Goal: Task Accomplishment & Management: Manage account settings

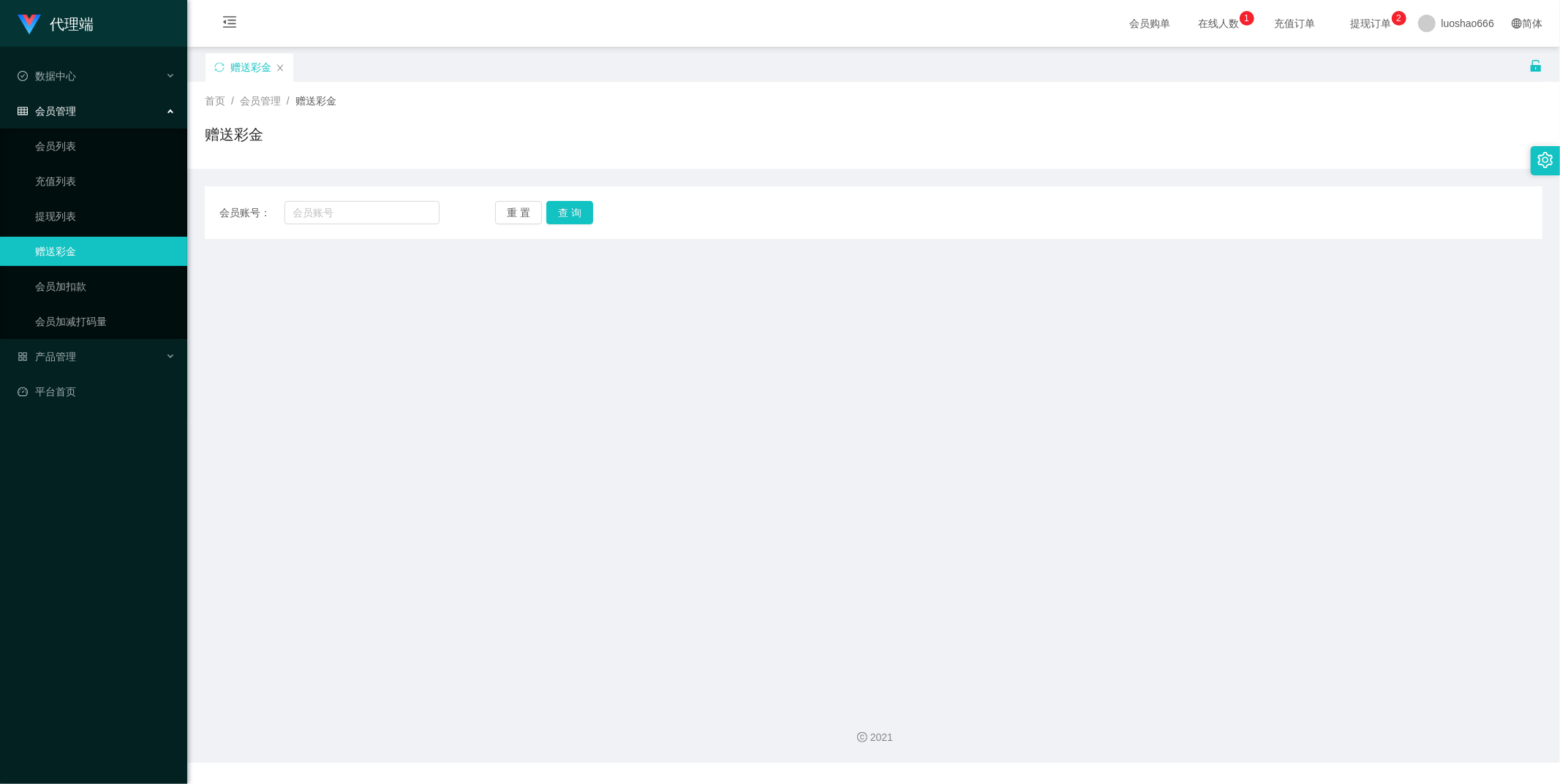
click at [1529, 64] on icon "图标: unlock" at bounding box center [1536, 66] width 13 height 13
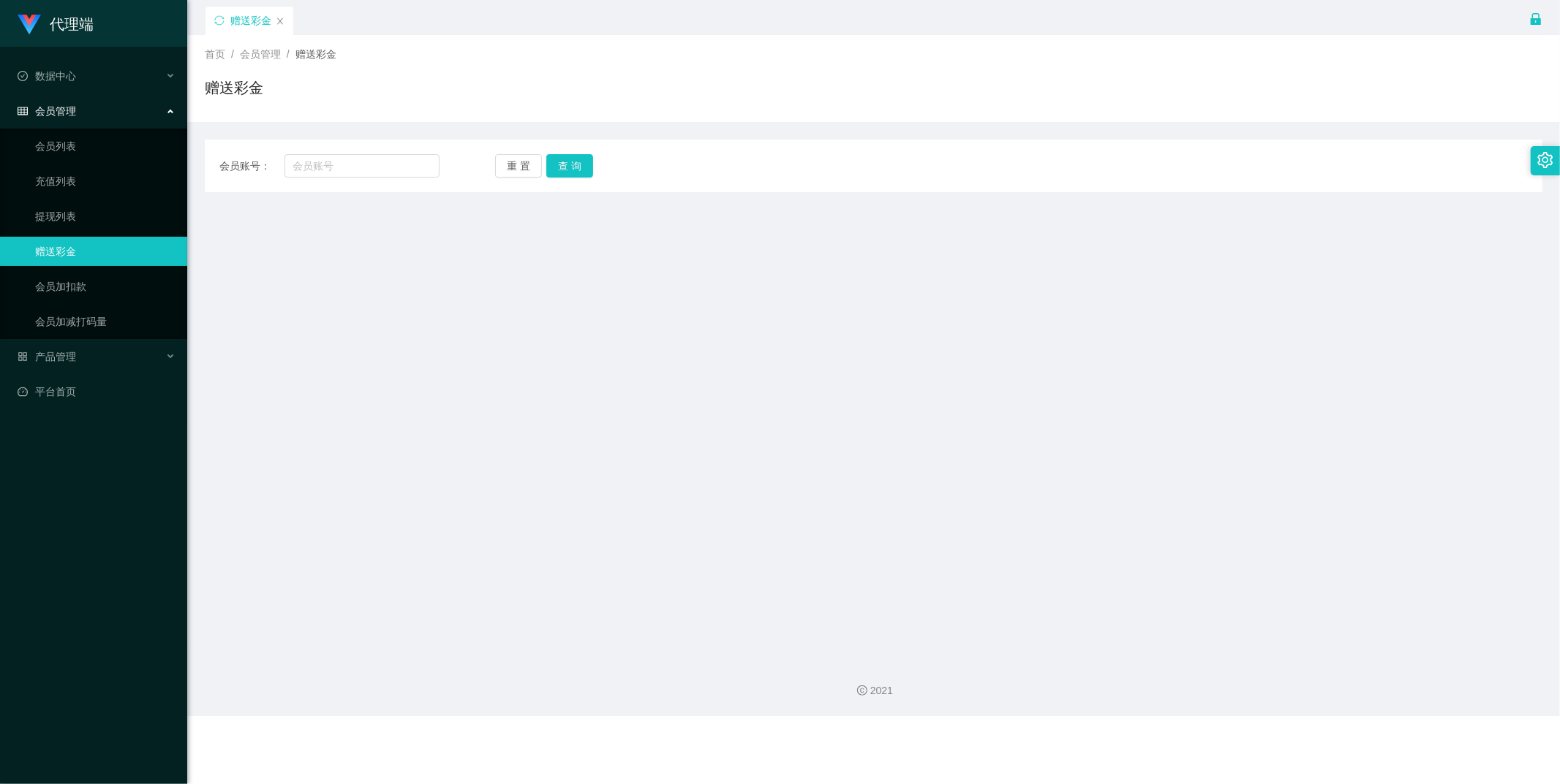
click at [1534, 19] on icon "图标: lock" at bounding box center [1536, 19] width 10 height 12
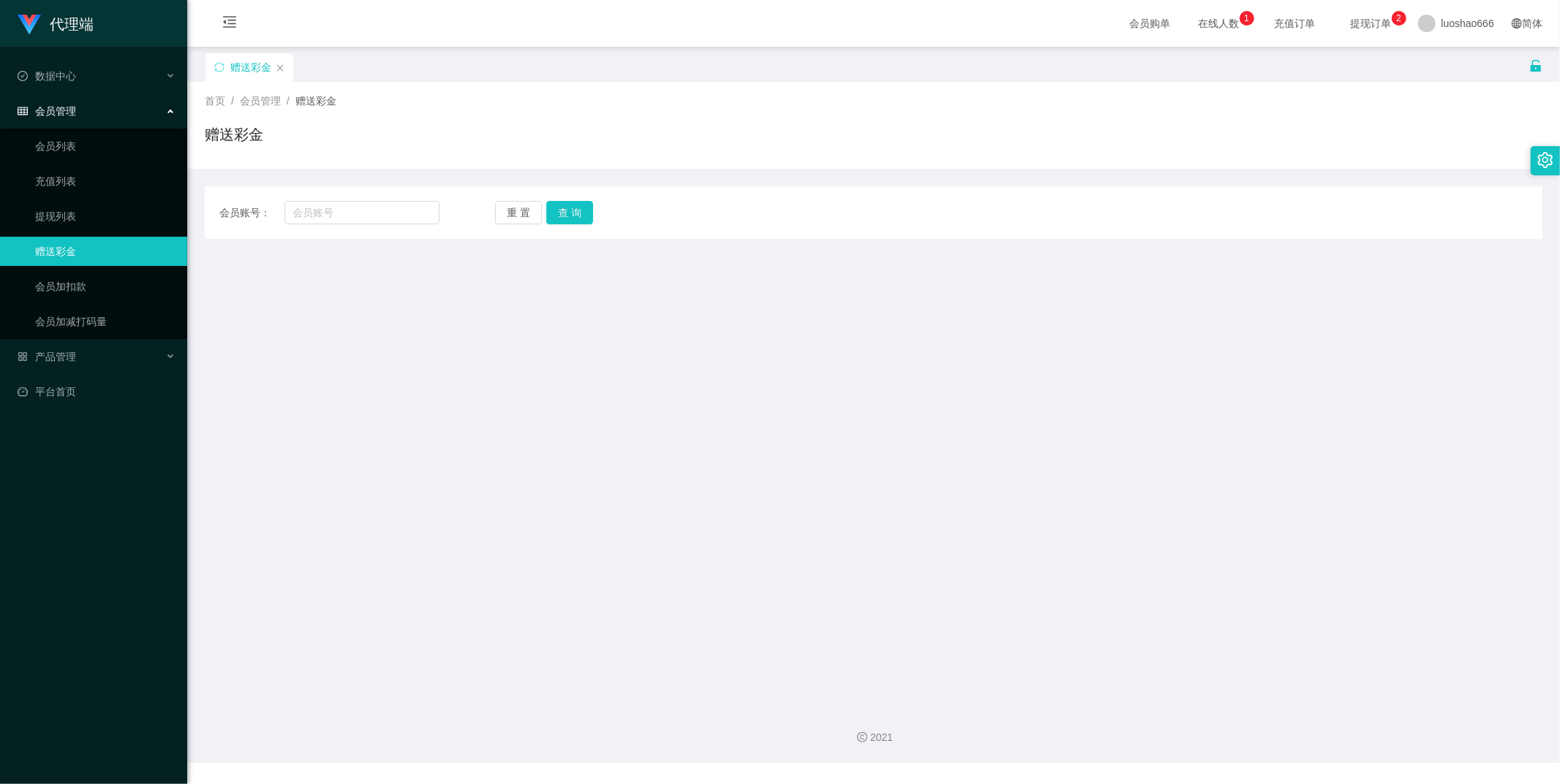
click at [37, 372] on li "产品管理" at bounding box center [93, 357] width 187 height 32
click at [60, 380] on link "平台首页" at bounding box center [97, 392] width 158 height 29
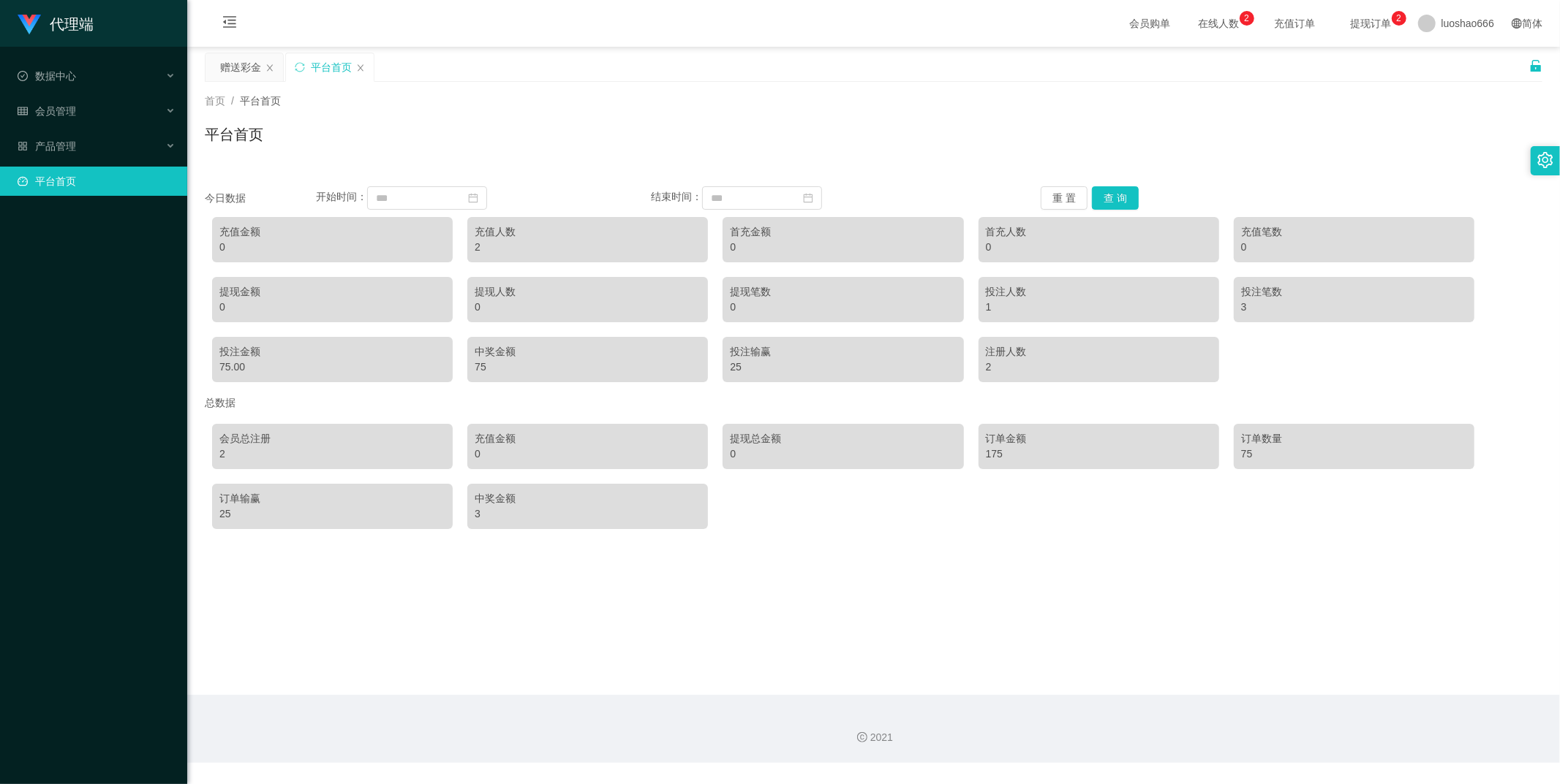
click at [1532, 68] on icon "图标: unlock" at bounding box center [1536, 66] width 10 height 12
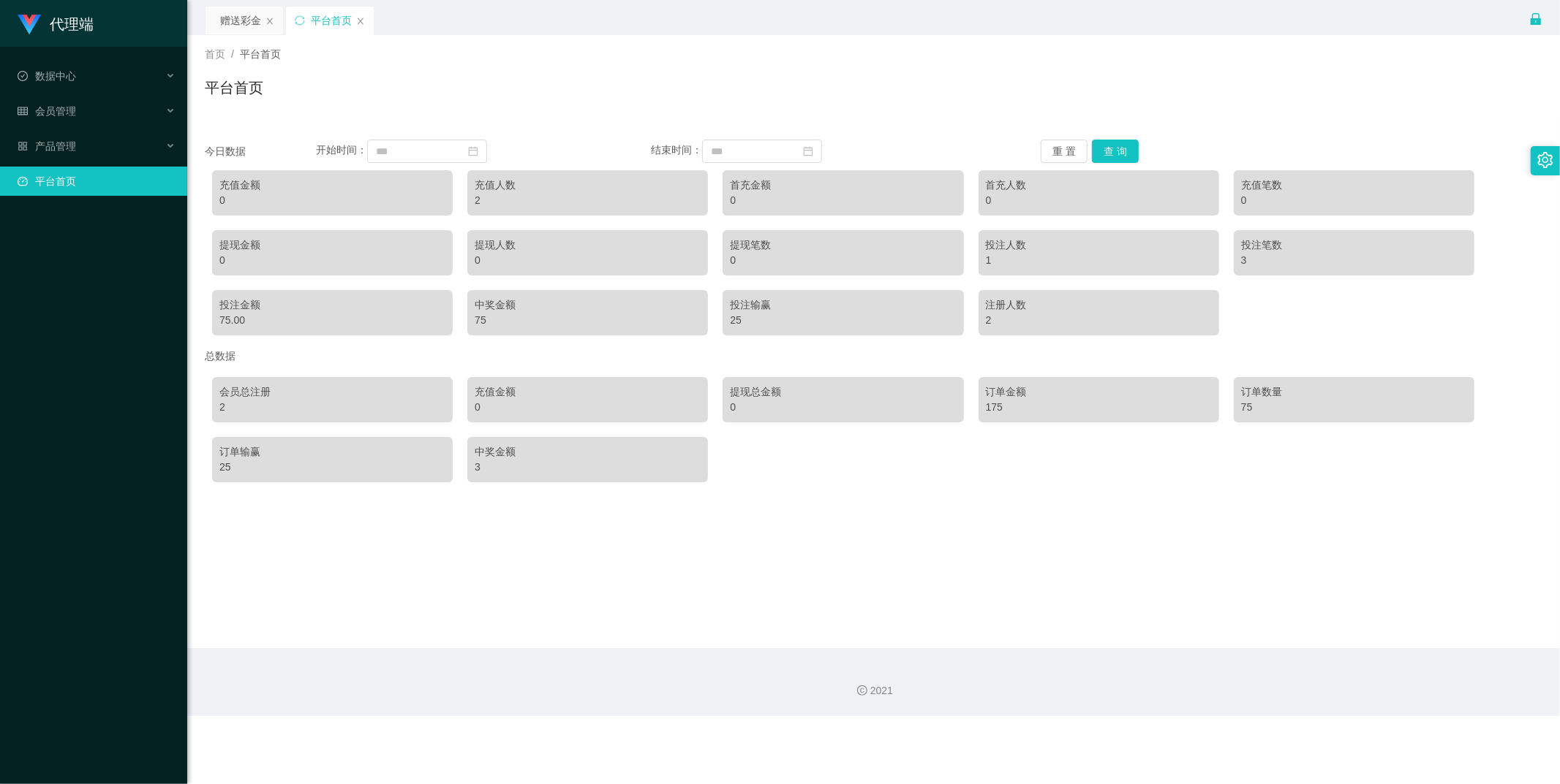
click at [1532, 19] on icon "图标: lock" at bounding box center [1536, 19] width 13 height 13
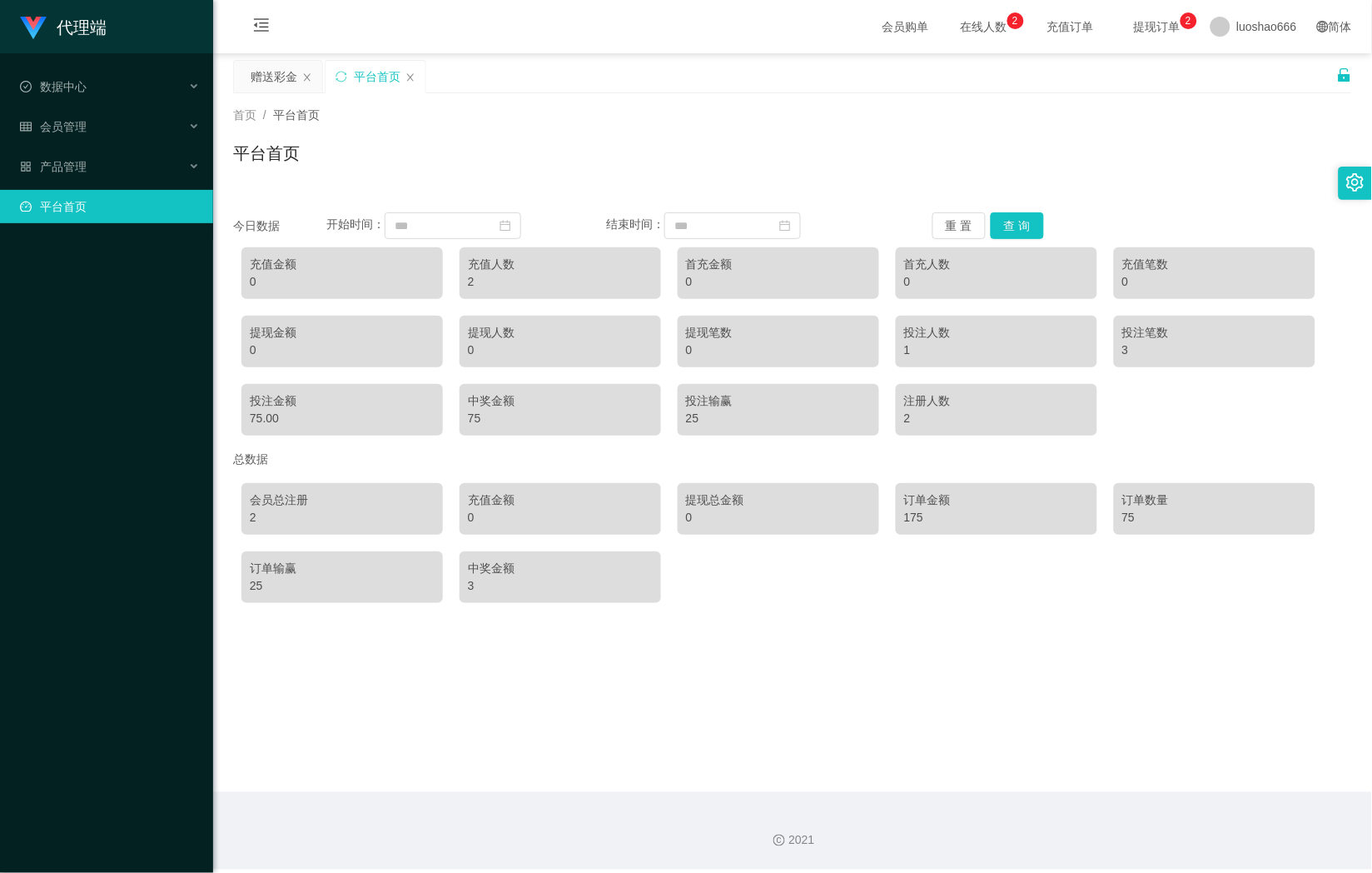
click at [1353, 179] on icon "图标: setting" at bounding box center [1355, 182] width 19 height 19
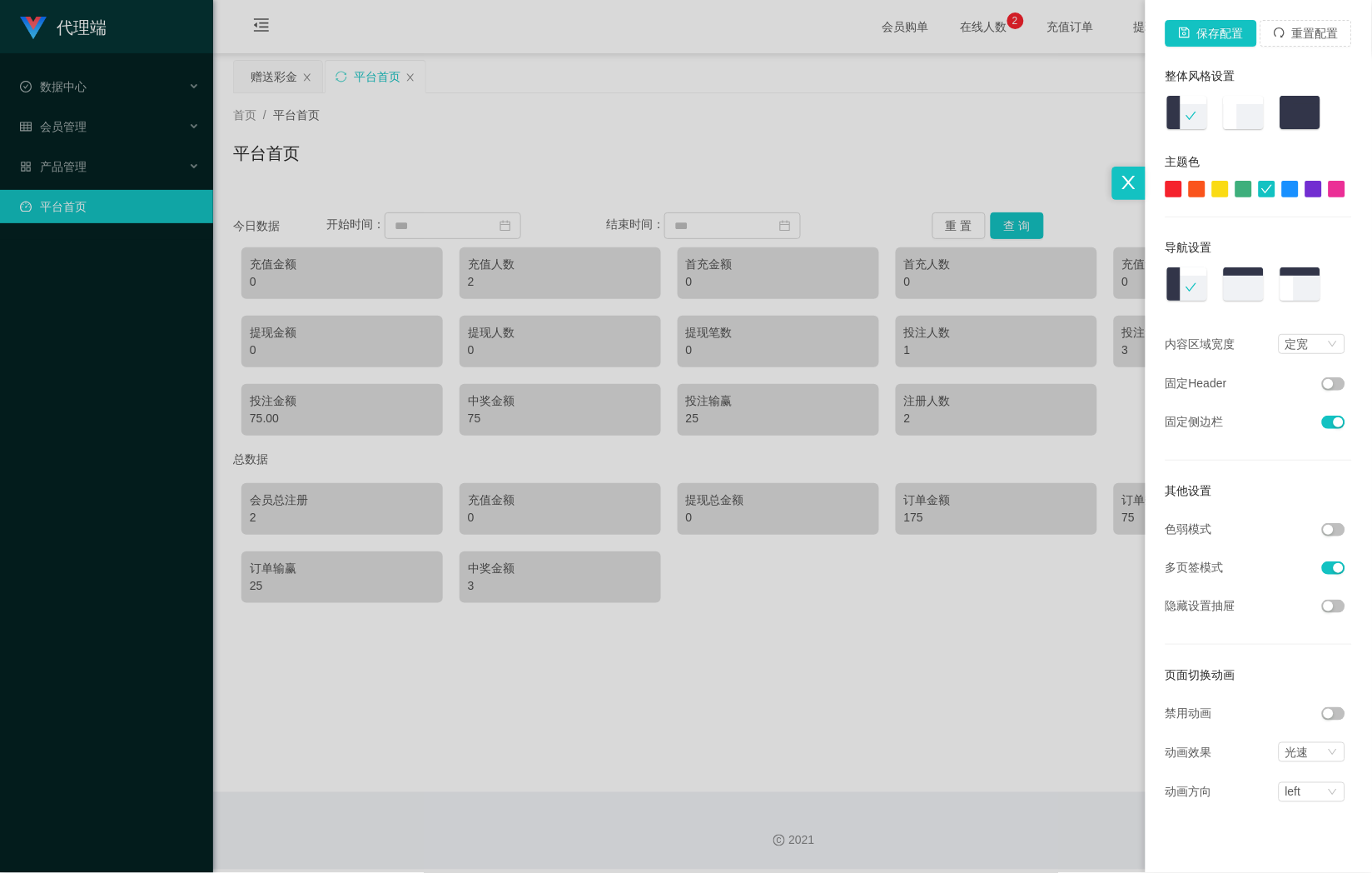
click at [1335, 187] on div at bounding box center [1337, 189] width 17 height 17
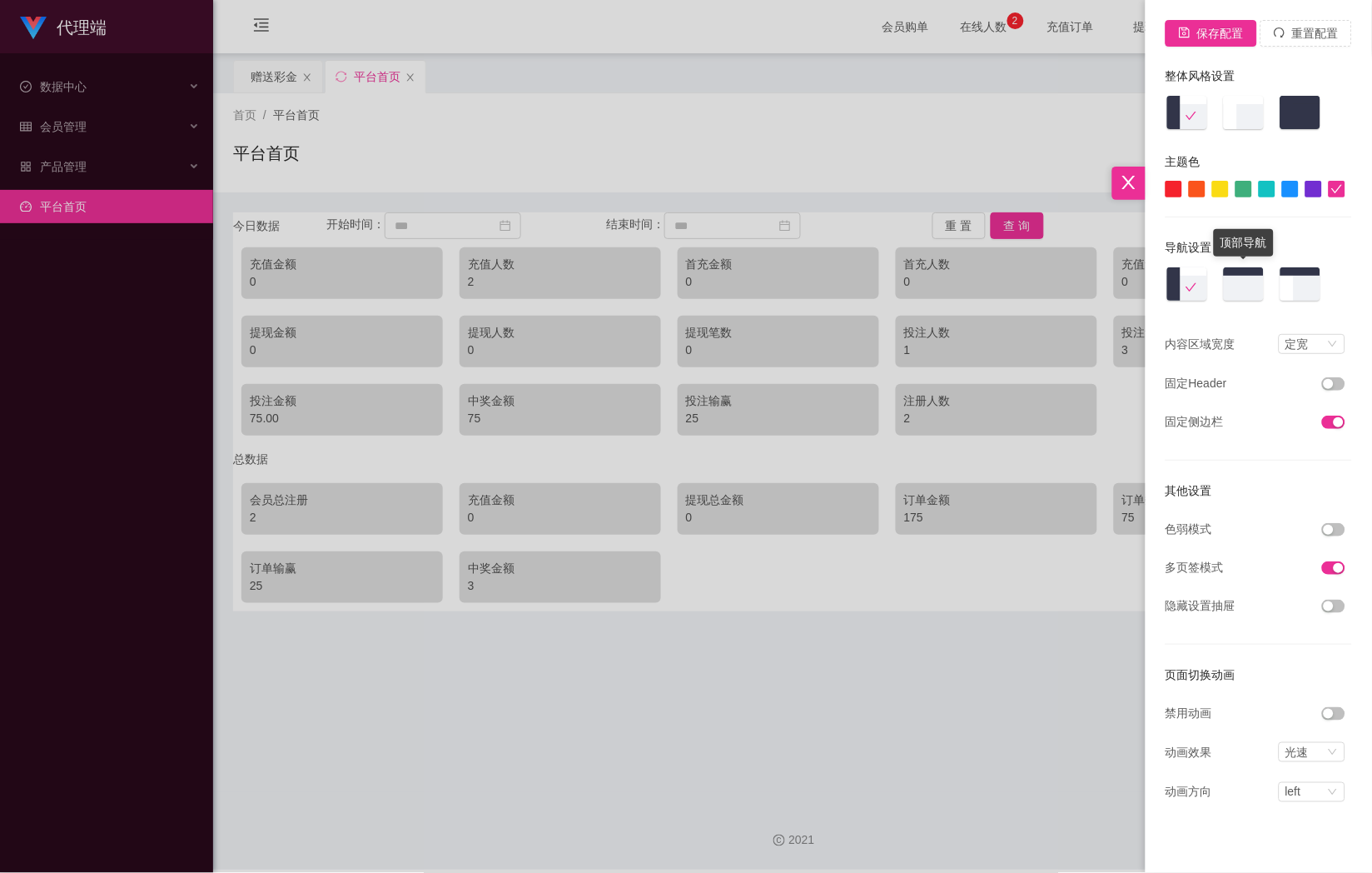
click at [1239, 287] on img at bounding box center [1243, 285] width 43 height 37
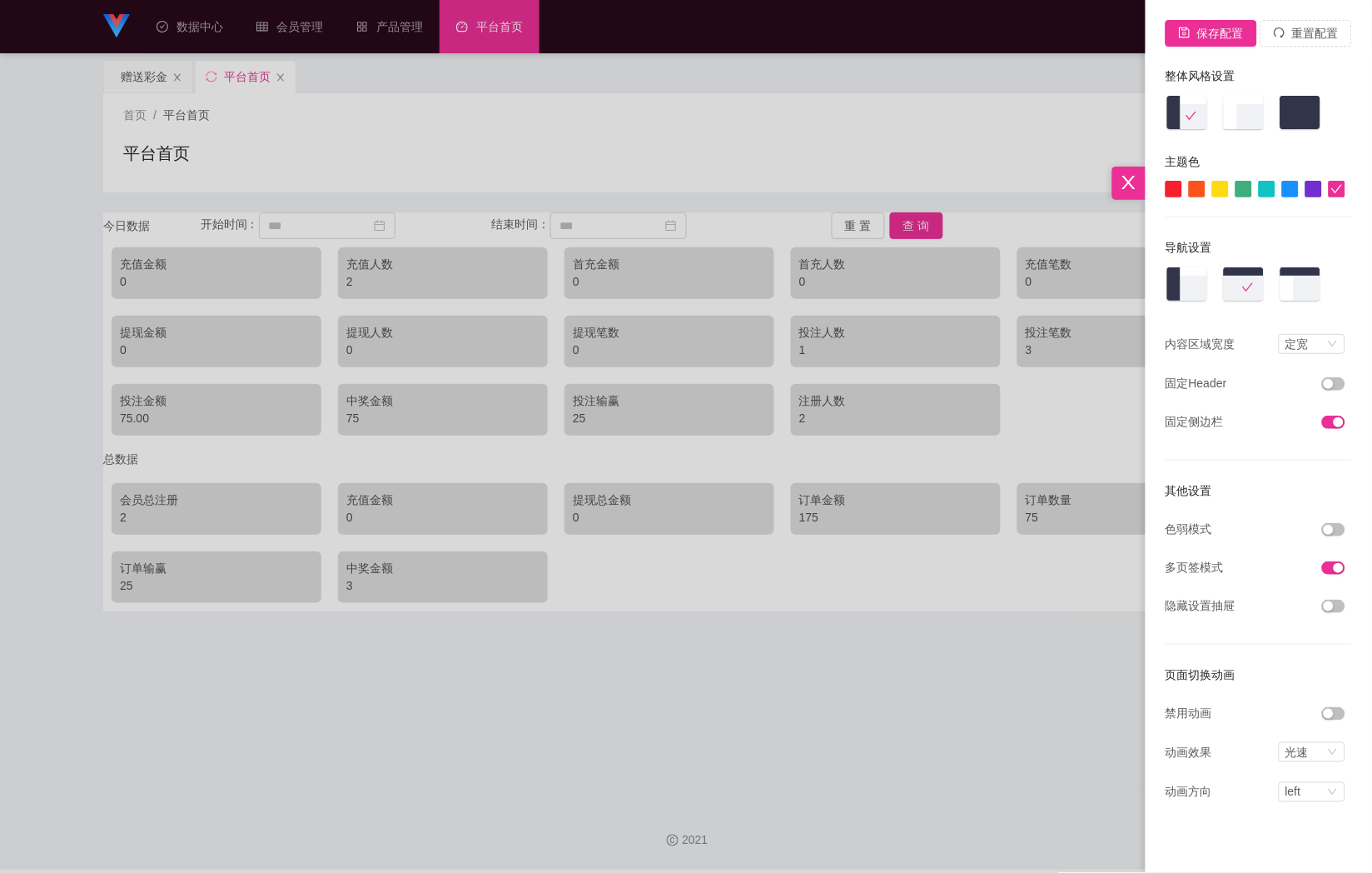
click at [1354, 528] on div "保存配置 重置配置 整体风格设置 主题色 导航设置 内容区域宽度 定宽 固定Header 固定侧边栏 其他设置 色弱模式 多页签模式 隐藏设置抽屉 页面切换动…" at bounding box center [1258, 436] width 226 height 873
click at [1341, 534] on button "button" at bounding box center [1333, 529] width 23 height 14
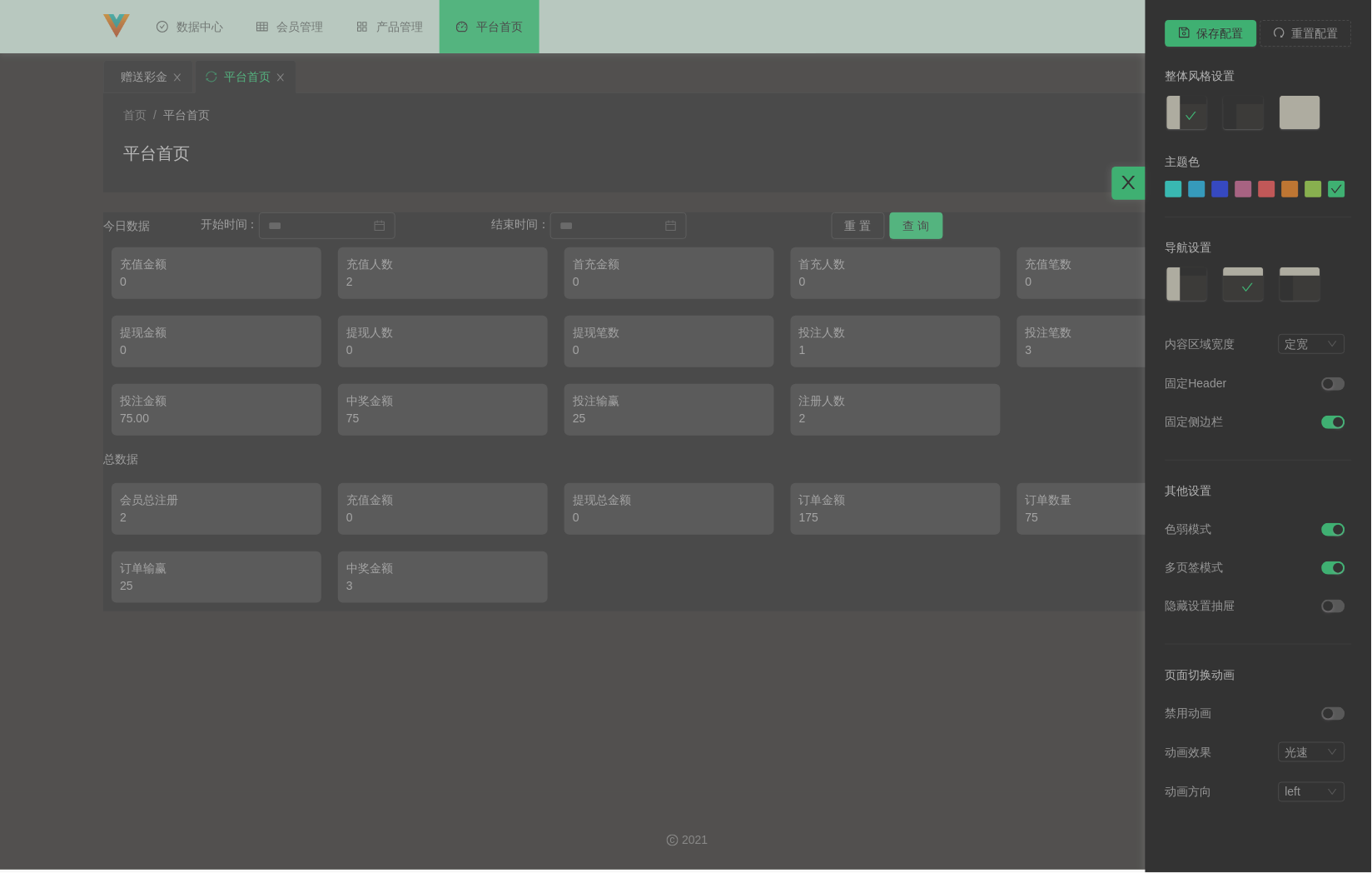
click at [1336, 534] on button "button" at bounding box center [1333, 529] width 23 height 14
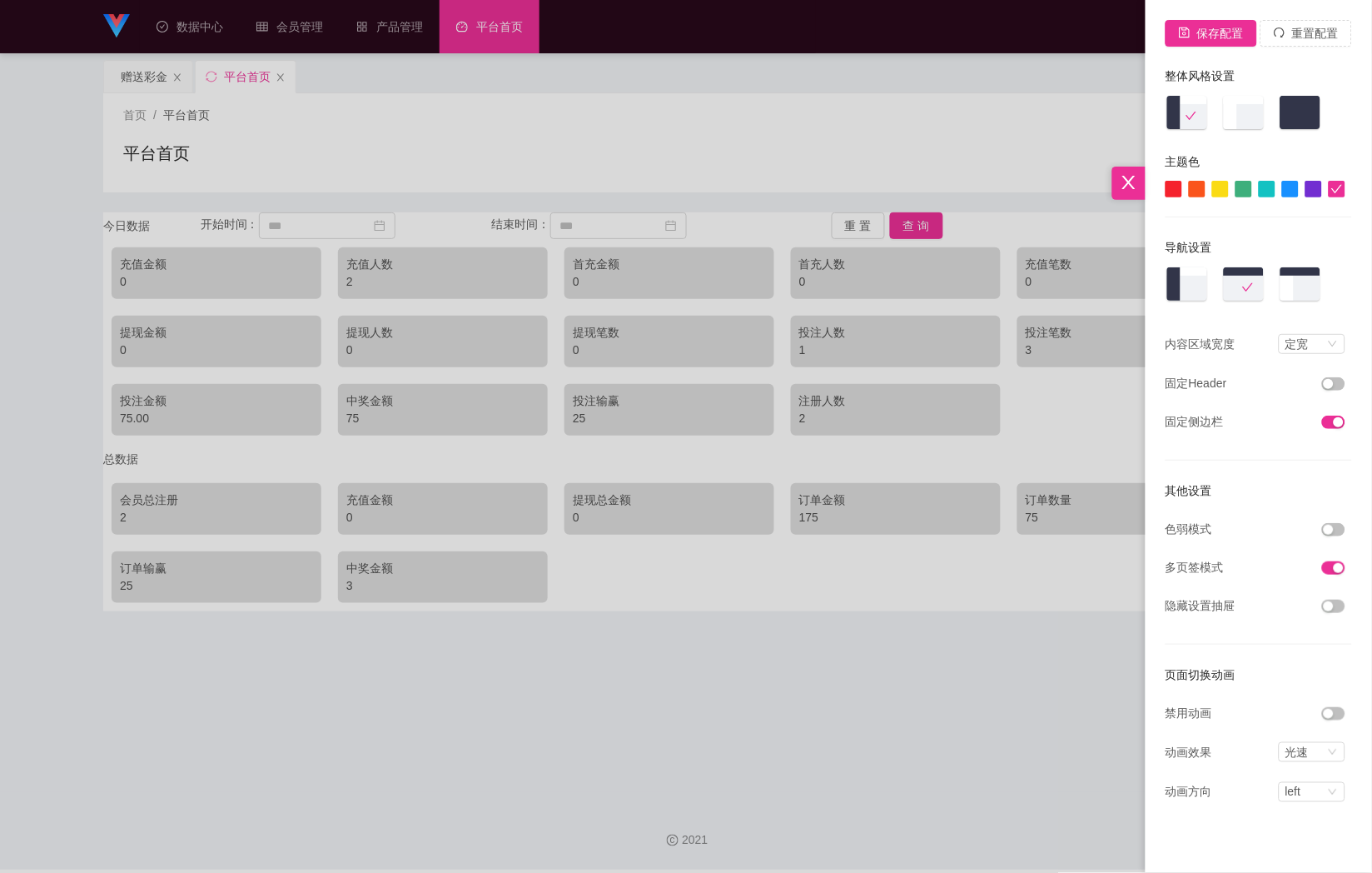
click at [1333, 611] on button "button" at bounding box center [1333, 607] width 23 height 14
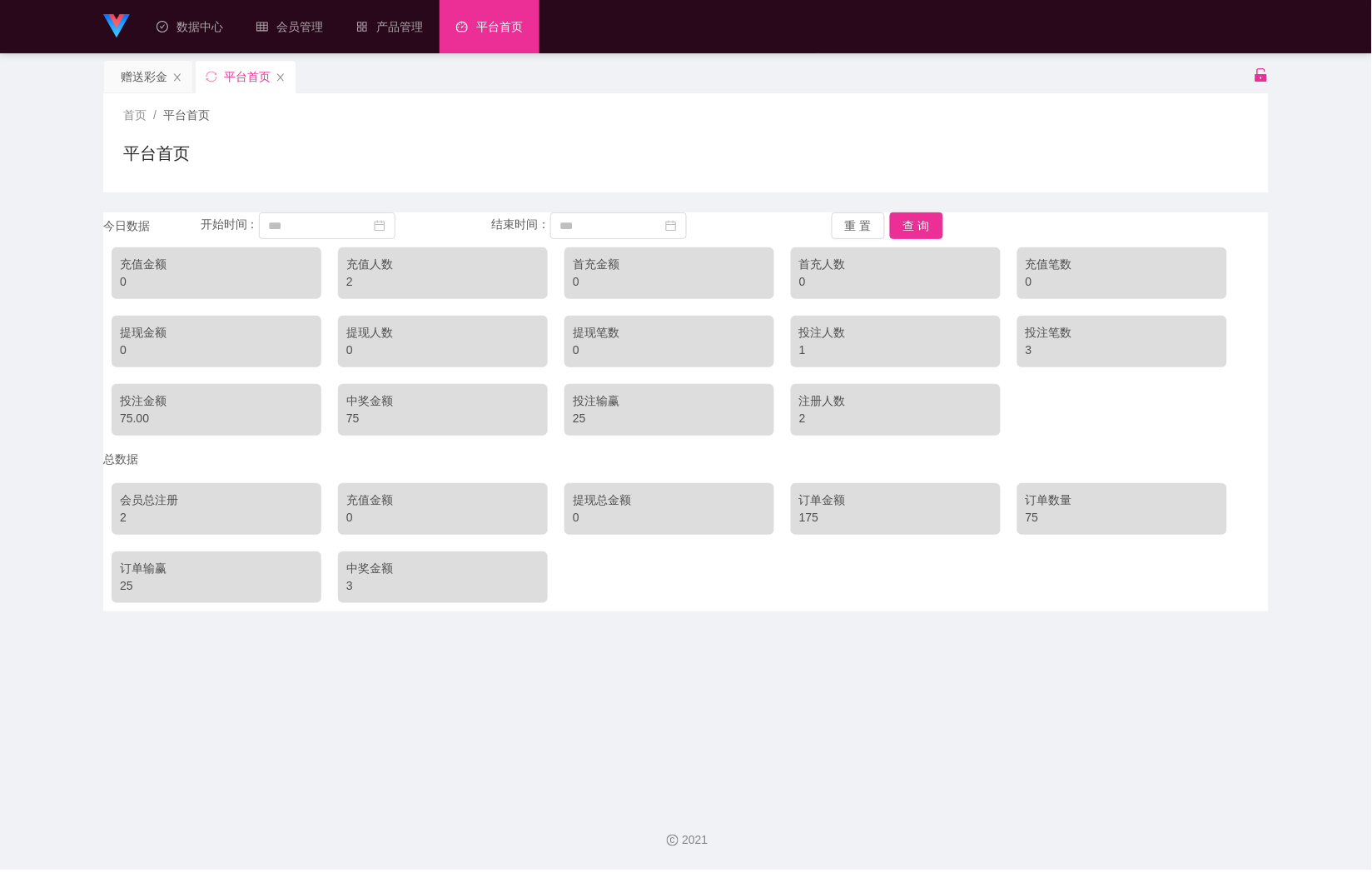
click at [1333, 611] on div "关闭左侧 关闭右侧 关闭其它 刷新页面 赠送彩金 平台首页 首页 / 平台首页 / 平台首页 今日数据 开始时间： 结束时间： 重 置 查 询 充值金额 0 …" at bounding box center [686, 336] width 1332 height 551
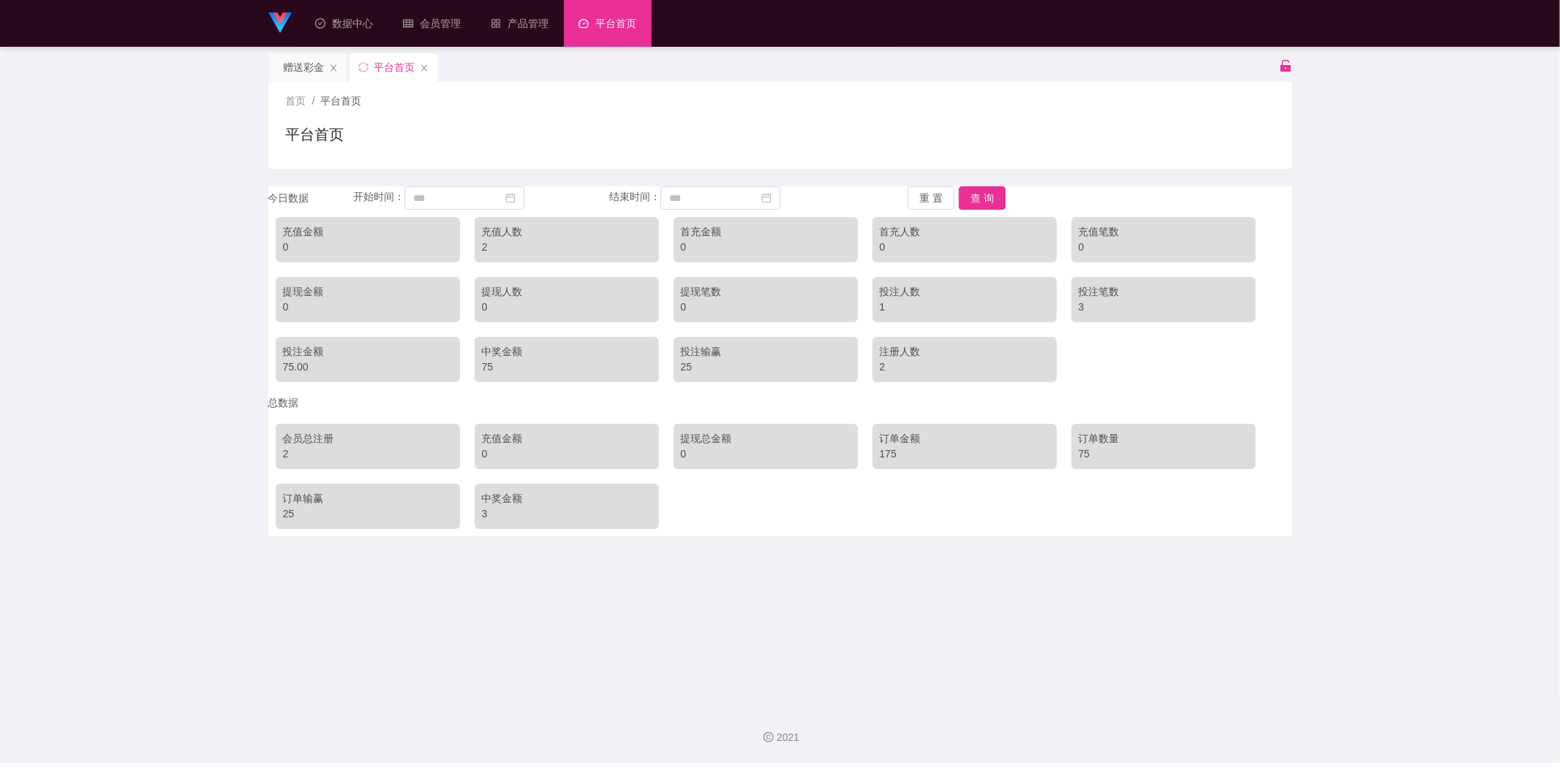
drag, startPoint x: 834, startPoint y: 133, endPoint x: 859, endPoint y: 133, distance: 25.0
click at [851, 133] on div "平台首页" at bounding box center [780, 140] width 989 height 34
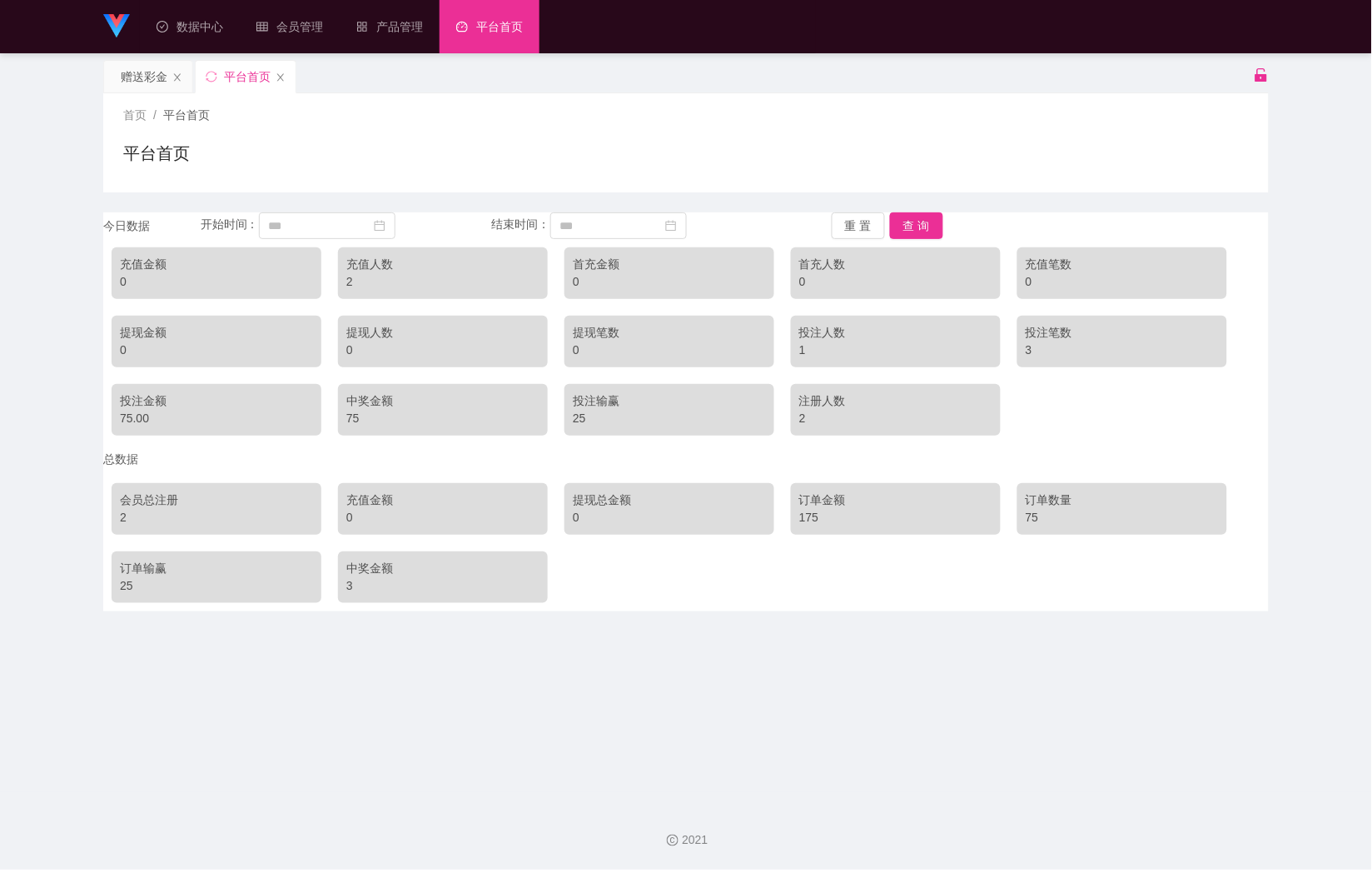
click at [1358, 1] on header "··· 数据中心 ··· 会员管理 ··· 产品管理 ··· 平台首页 ··· 会员购单 在线人数 0 1 2 3 4 5 6 7 8 9 0 1 2 3 4…" at bounding box center [686, 26] width 1372 height 53
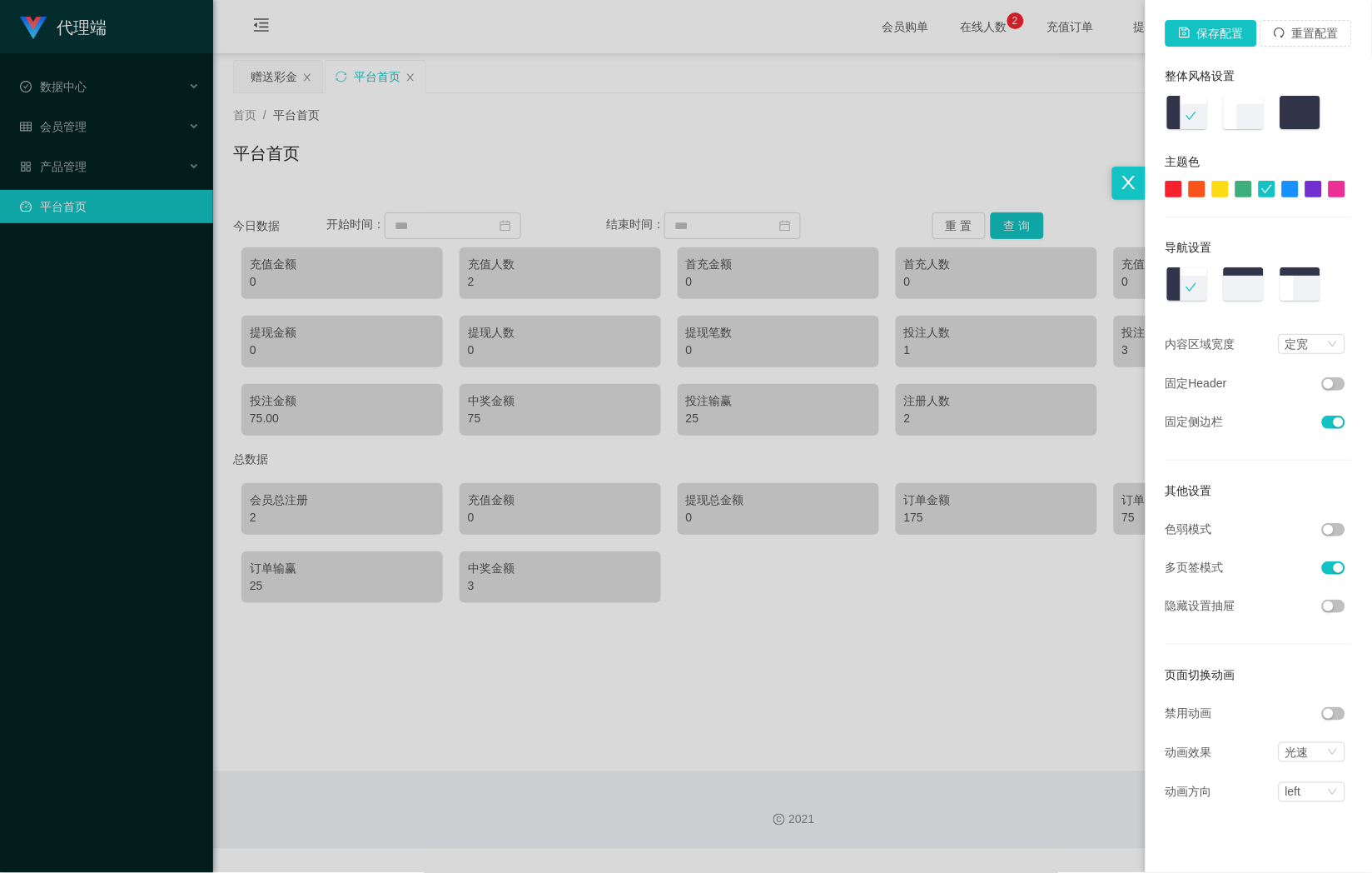
click at [1332, 195] on div at bounding box center [1337, 189] width 17 height 17
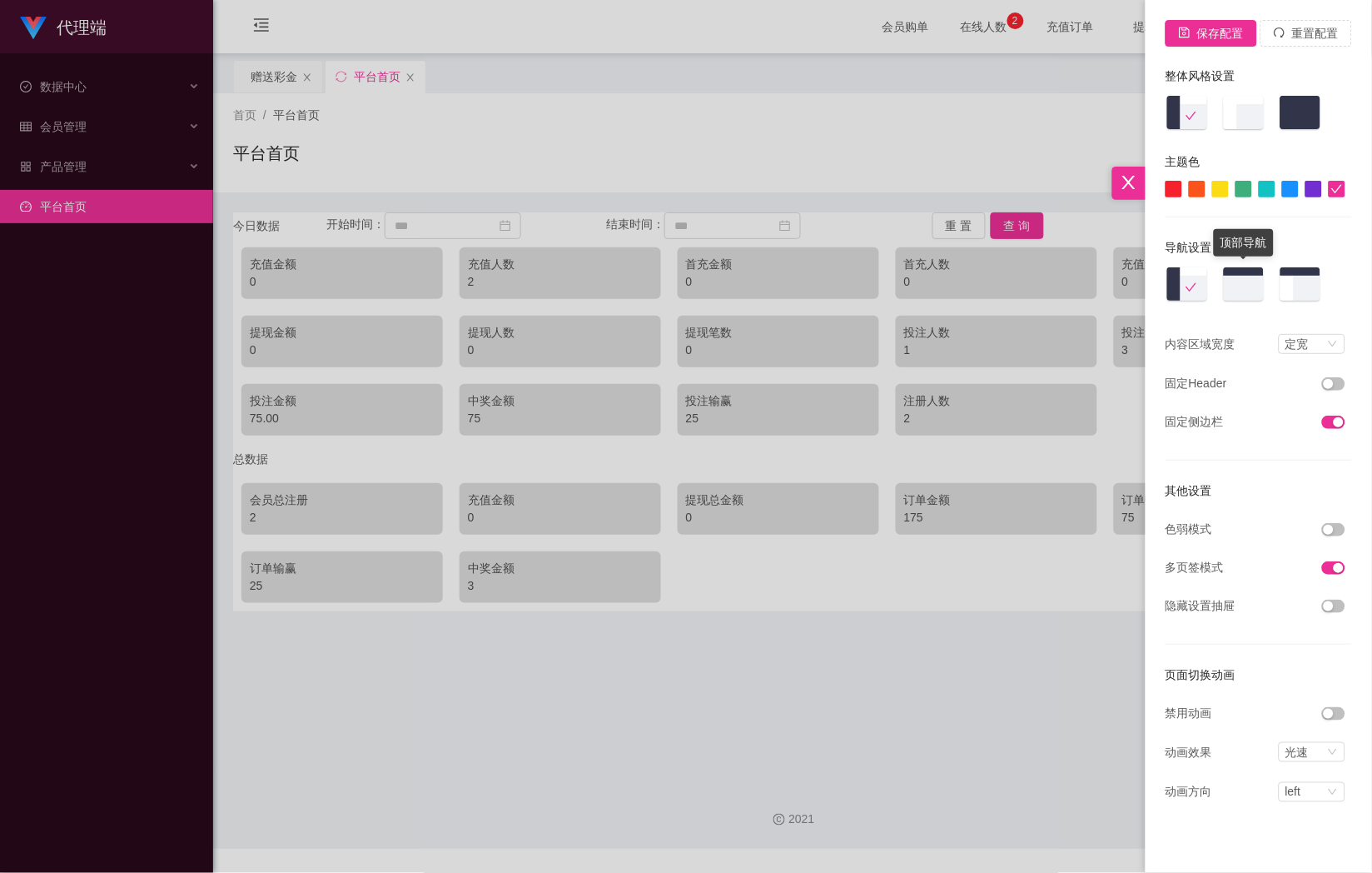
click at [1237, 278] on img at bounding box center [1243, 285] width 43 height 37
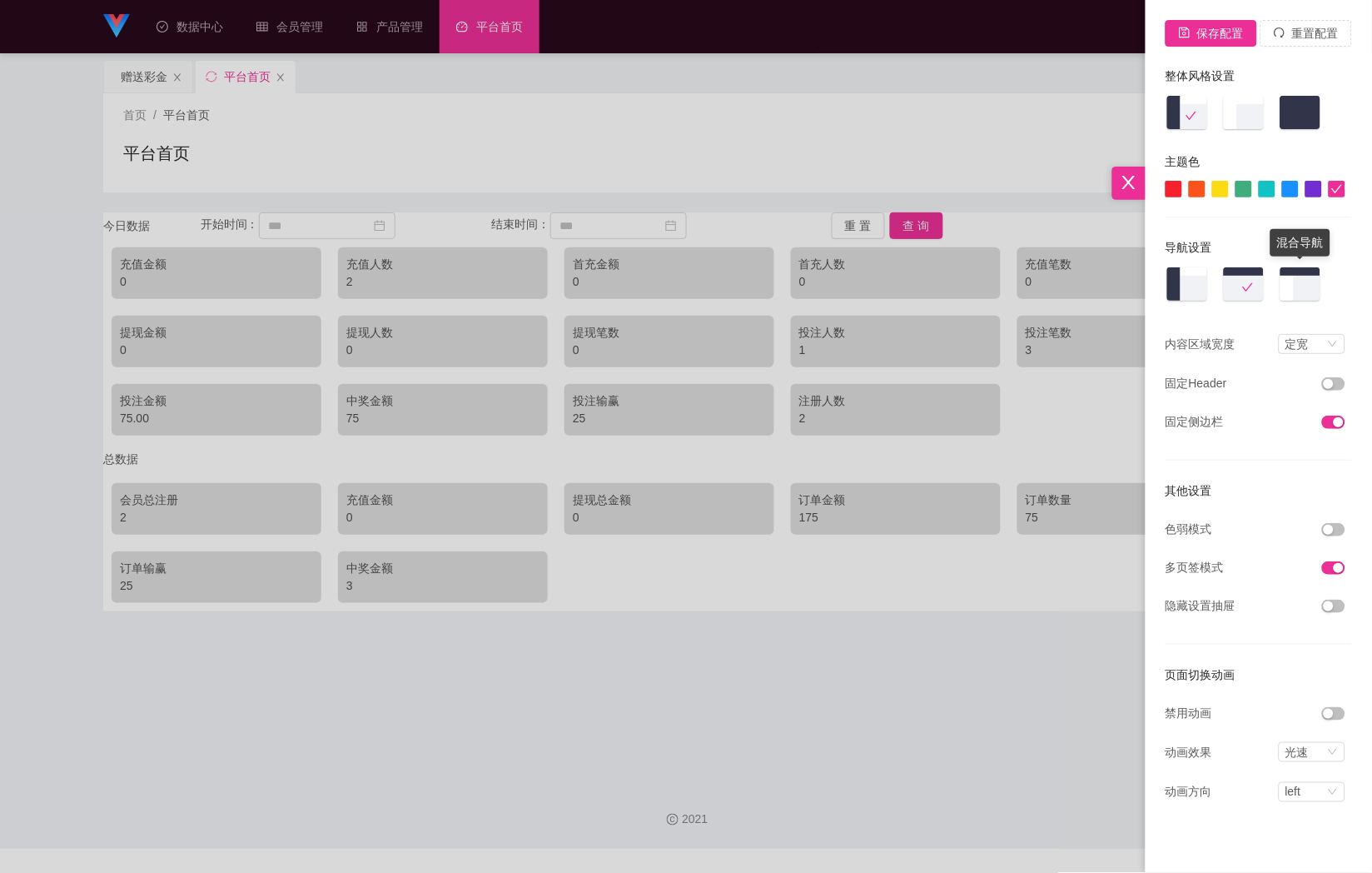
click at [1293, 285] on img at bounding box center [1300, 285] width 43 height 37
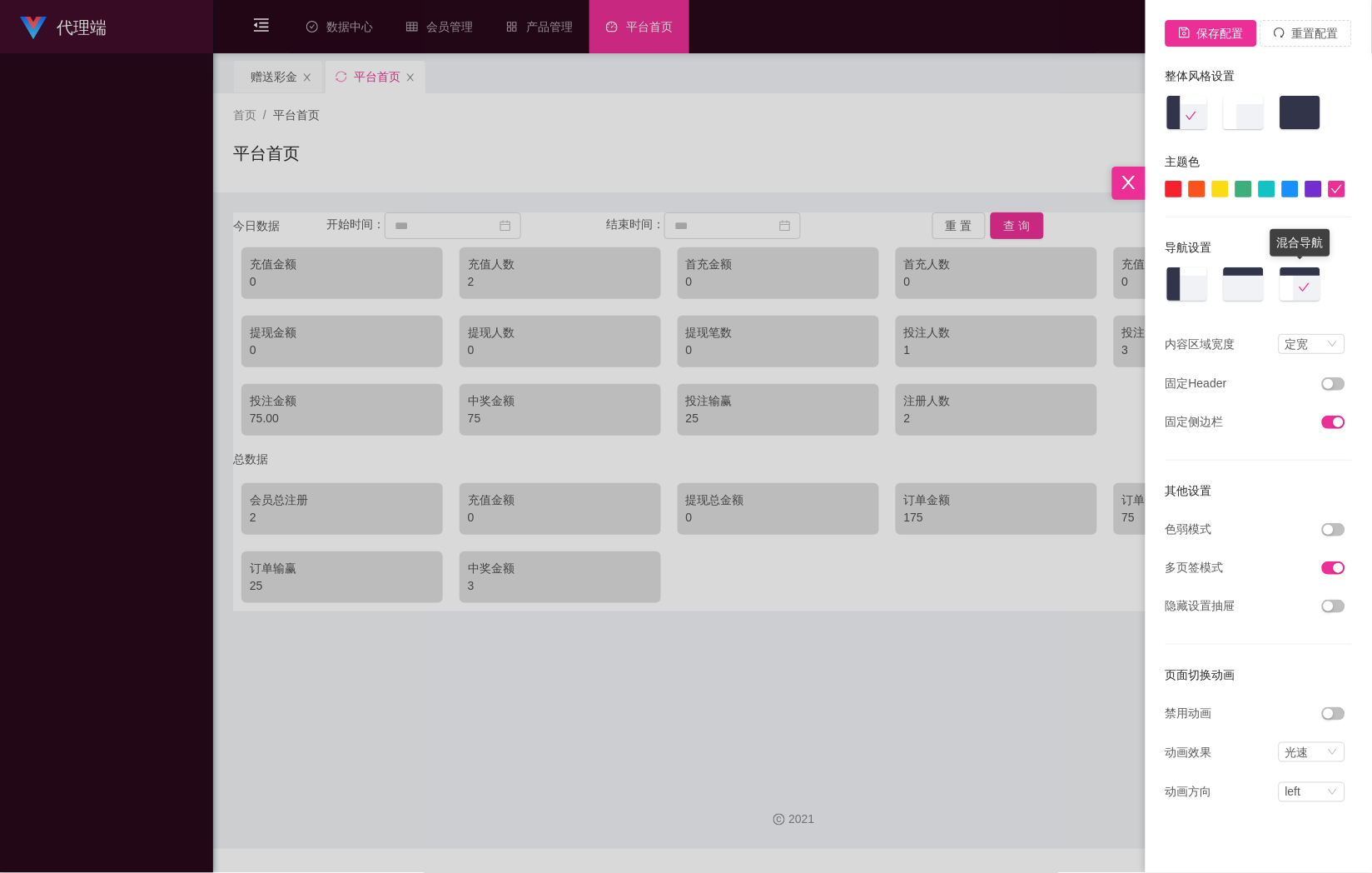
click at [1262, 271] on img at bounding box center [1243, 285] width 43 height 37
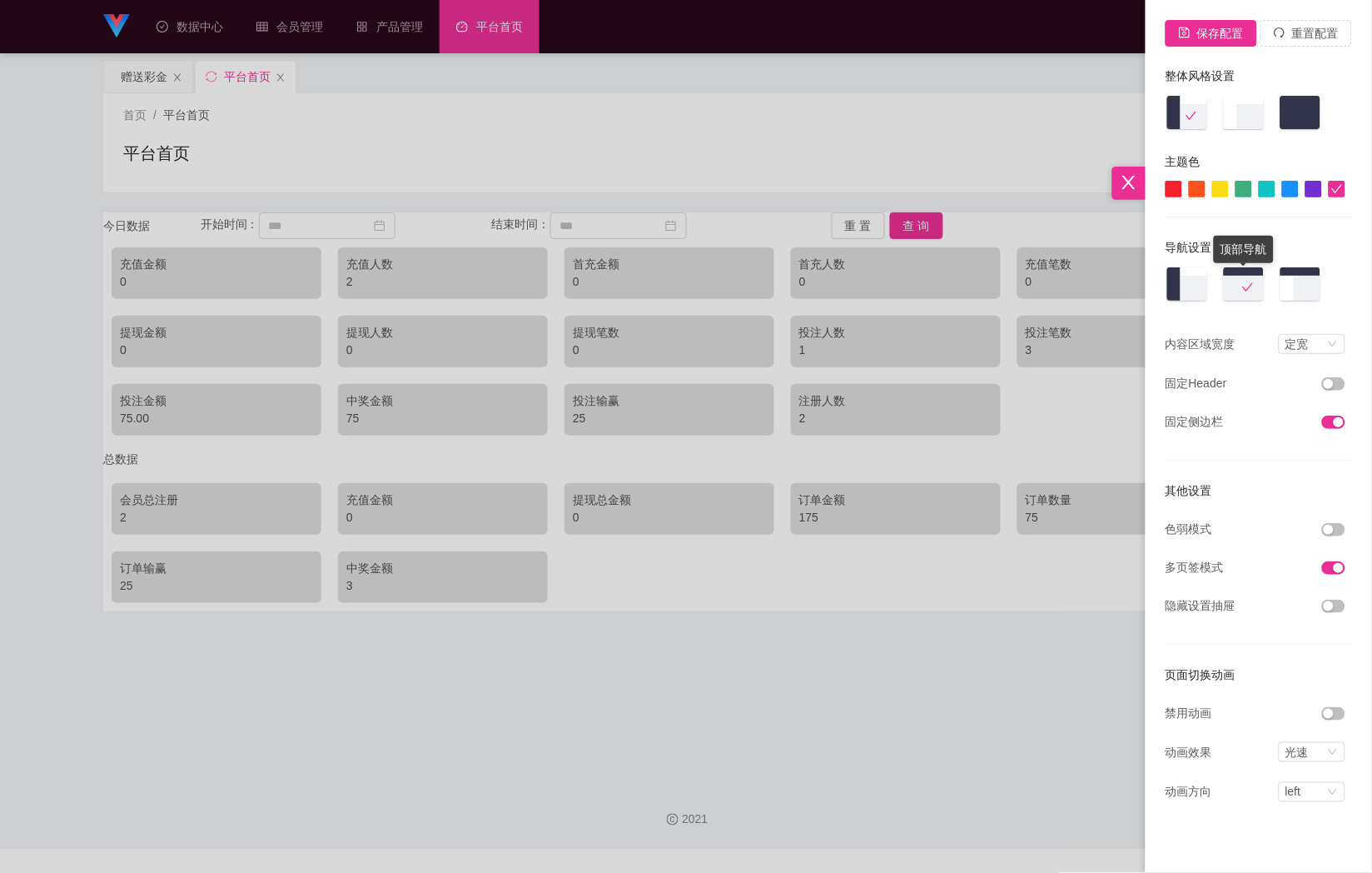
click at [1261, 278] on div at bounding box center [1243, 285] width 43 height 37
click at [1308, 137] on div "保存配置 重置配置 整体风格设置 主题色 导航设置 内容区域宽度 定宽 固定Header 固定侧边栏 其他设置 色弱模式 多页签模式 隐藏设置抽屉 页面切换动…" at bounding box center [1258, 436] width 226 height 873
click at [1302, 123] on img at bounding box center [1300, 114] width 43 height 37
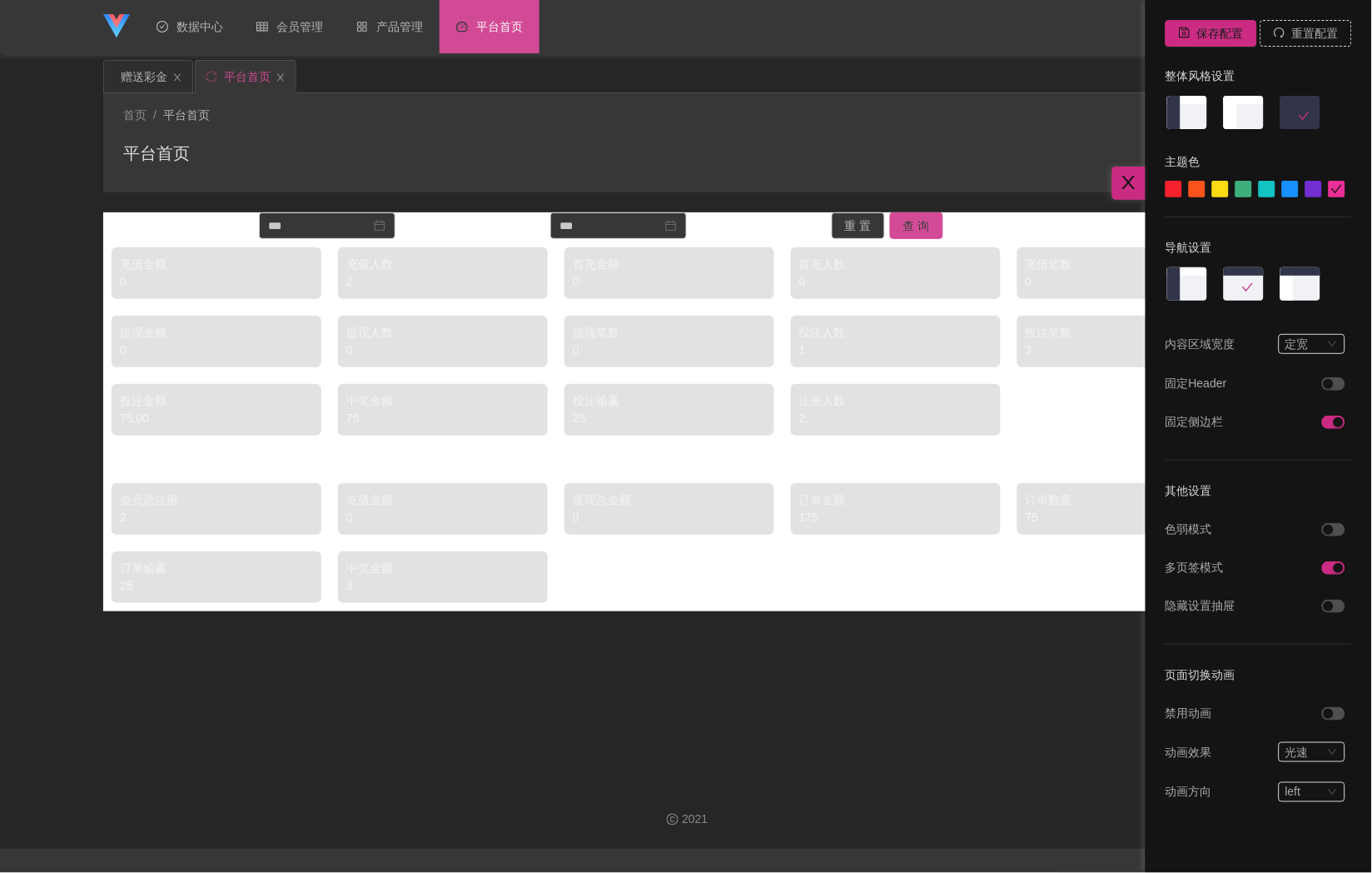
click at [1230, 115] on img at bounding box center [1243, 114] width 43 height 37
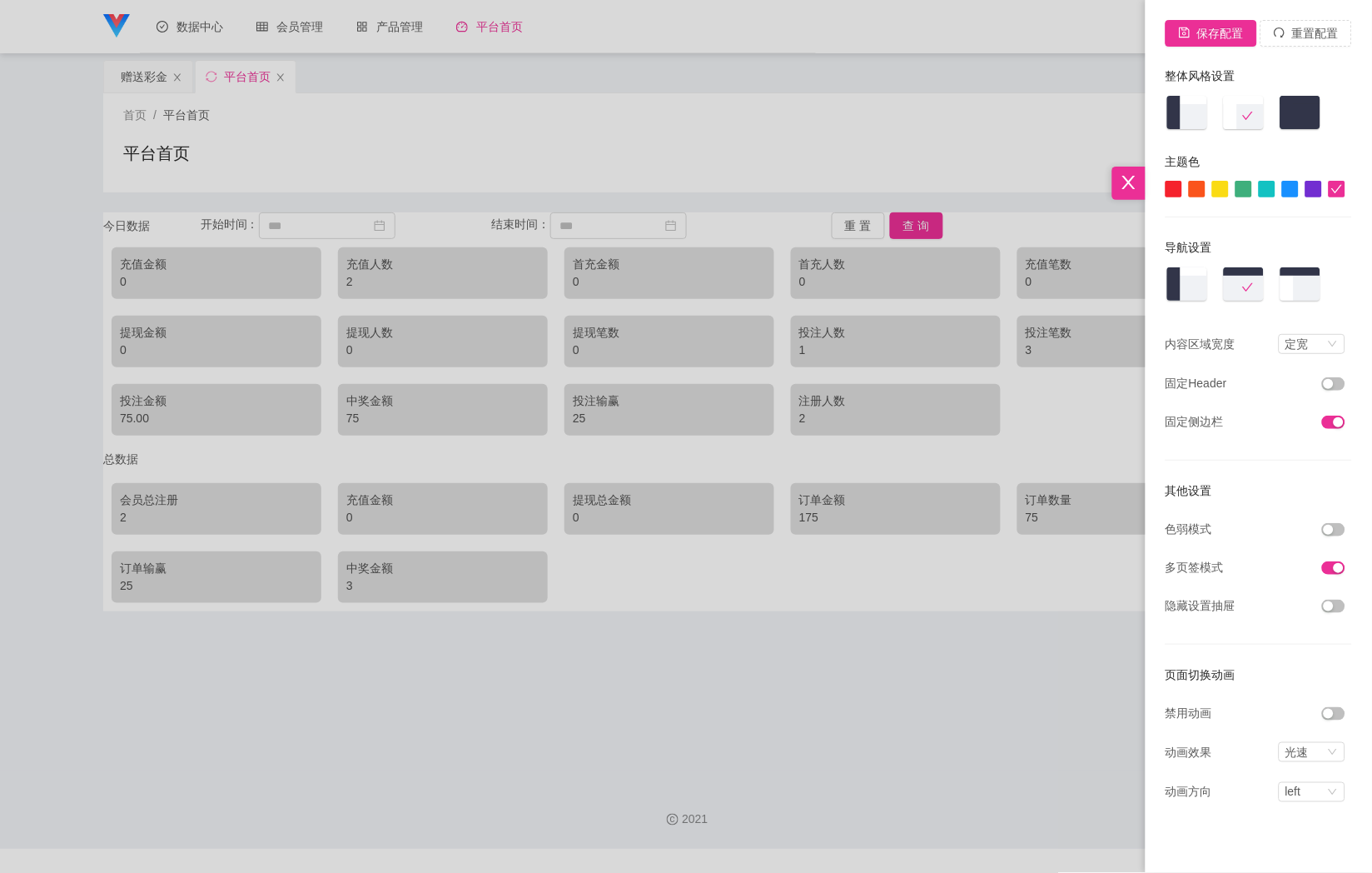
click at [1182, 120] on img at bounding box center [1186, 114] width 43 height 37
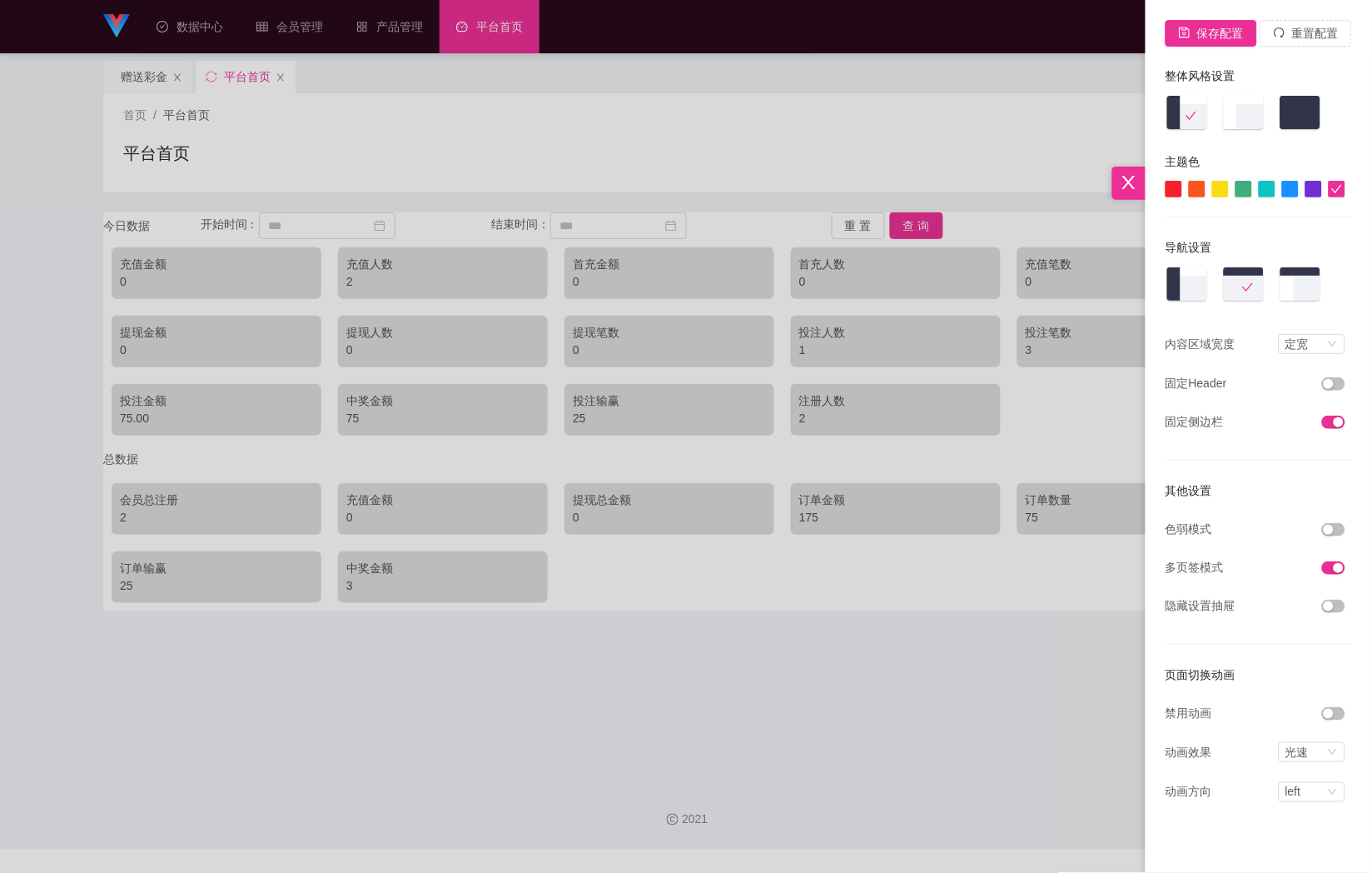
click at [1293, 190] on div at bounding box center [1291, 189] width 17 height 17
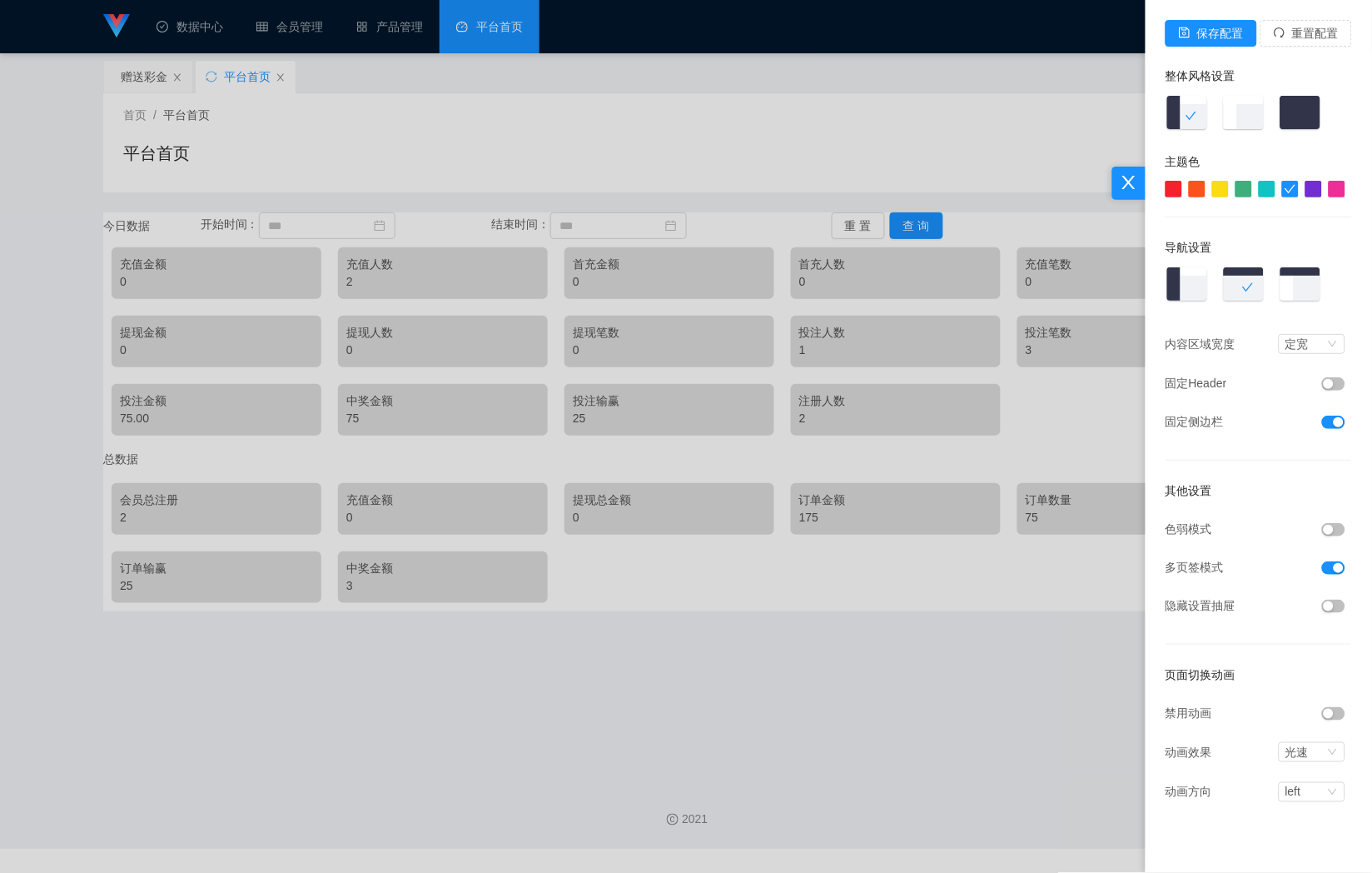
click at [1342, 193] on div at bounding box center [1337, 189] width 17 height 17
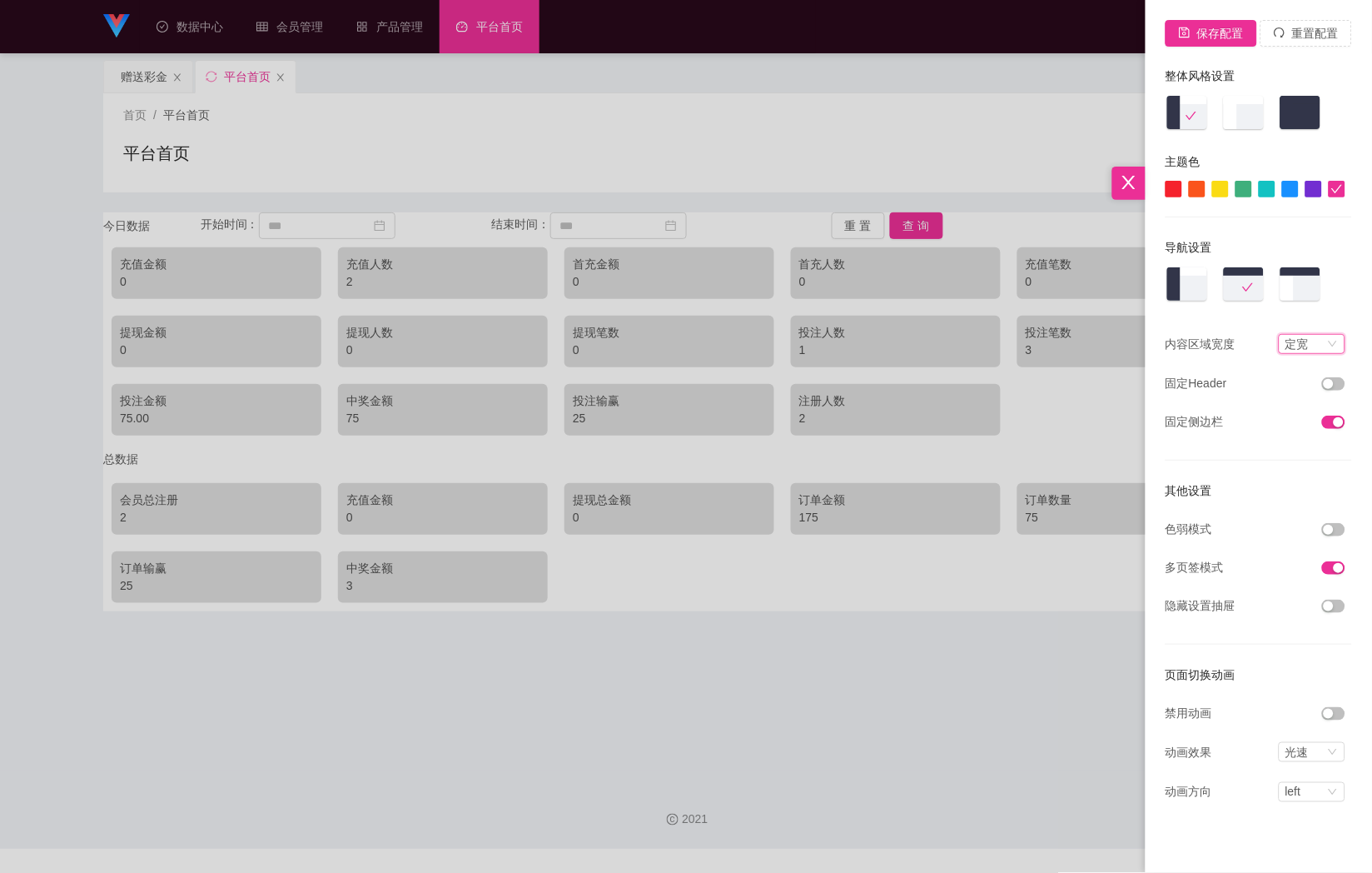
drag, startPoint x: 1319, startPoint y: 343, endPoint x: 1311, endPoint y: 339, distance: 8.9
click at [1318, 343] on div "定宽" at bounding box center [1305, 344] width 39 height 19
click at [1308, 372] on li "流式" at bounding box center [1311, 372] width 67 height 26
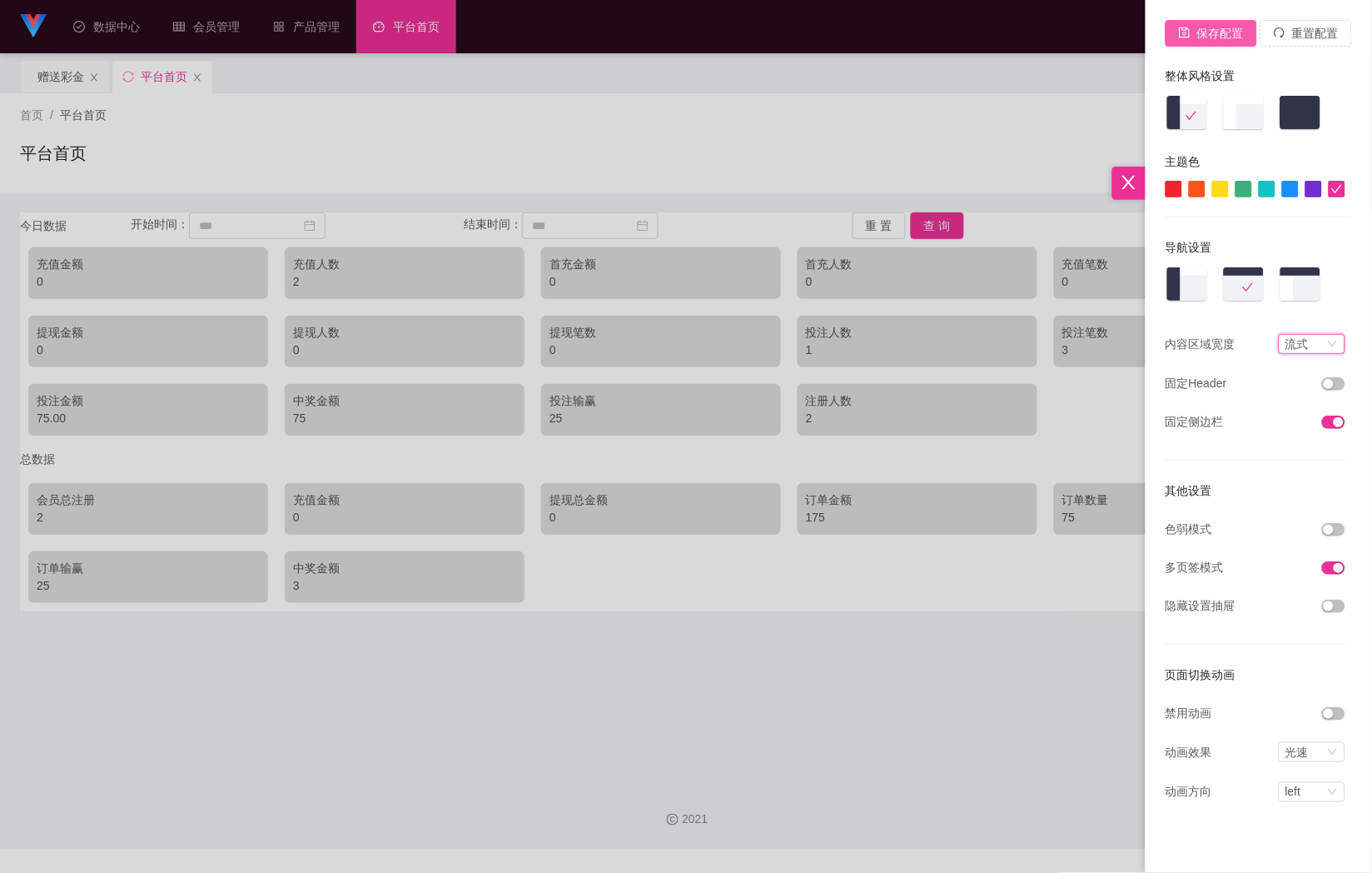
click at [1210, 33] on button "保存配置" at bounding box center [1211, 33] width 92 height 26
click at [826, 150] on div at bounding box center [686, 436] width 1372 height 873
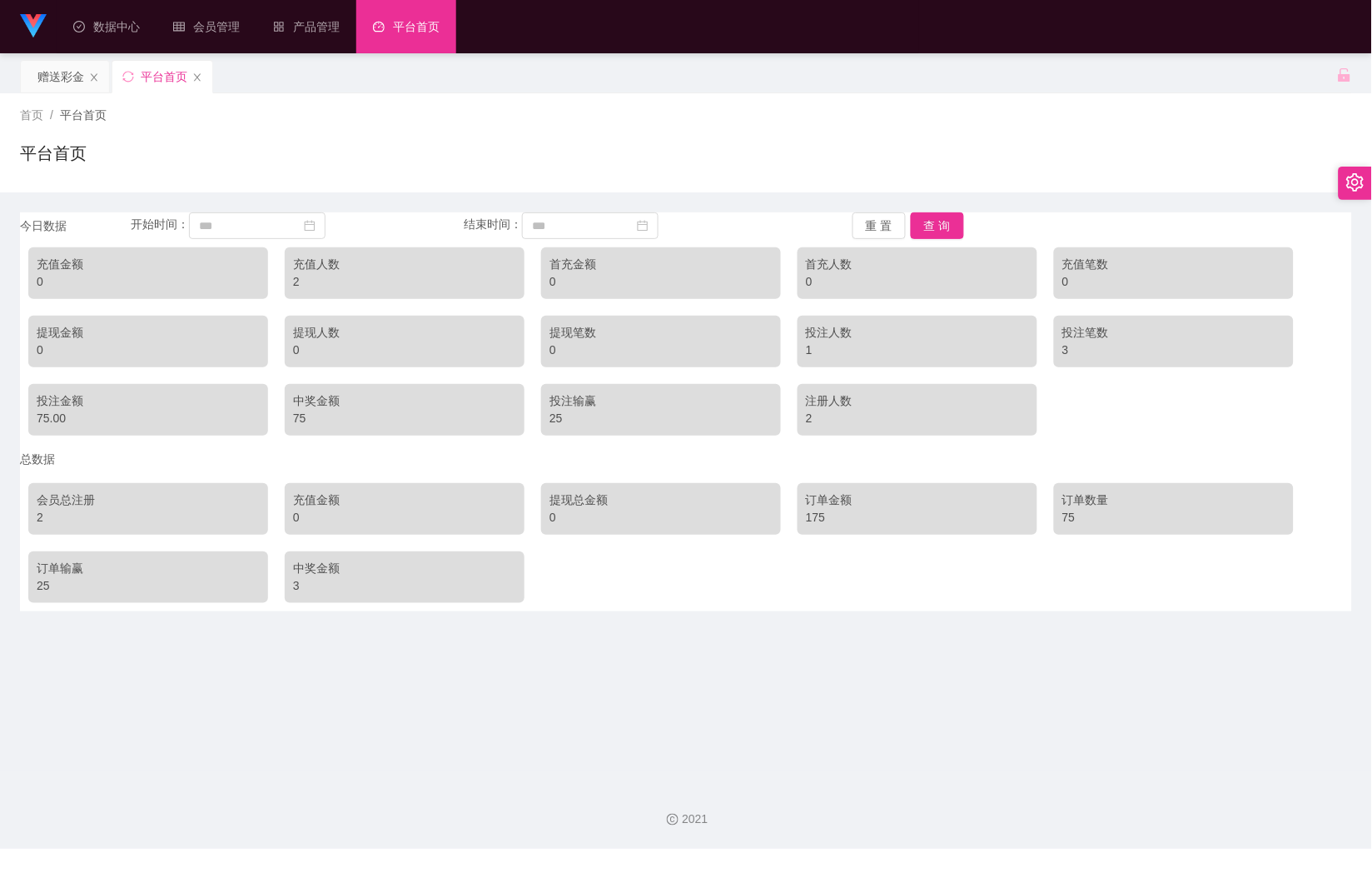
click at [1357, 176] on icon "图标: setting" at bounding box center [1355, 182] width 18 height 19
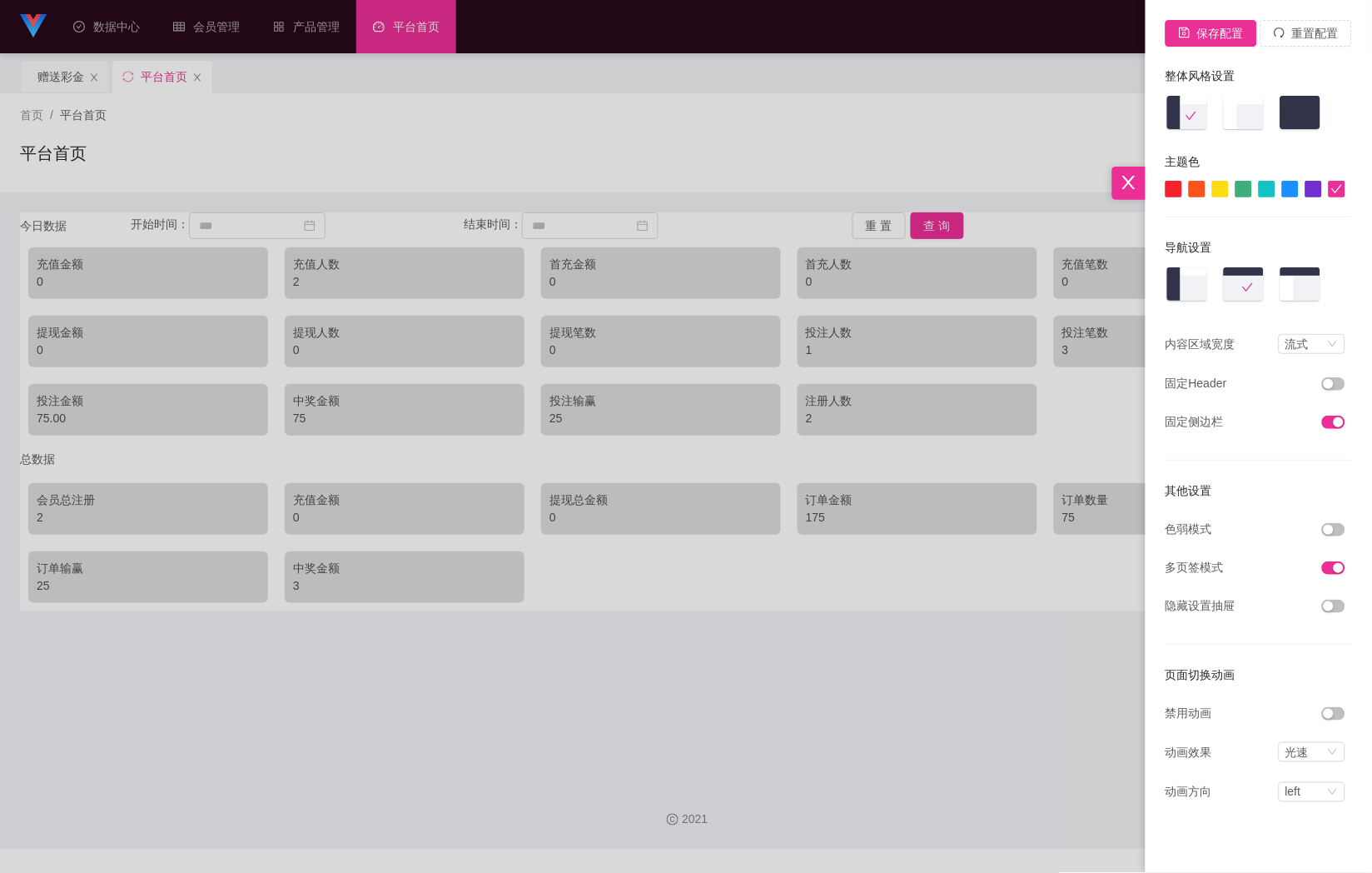
click at [1226, 119] on img at bounding box center [1243, 114] width 43 height 37
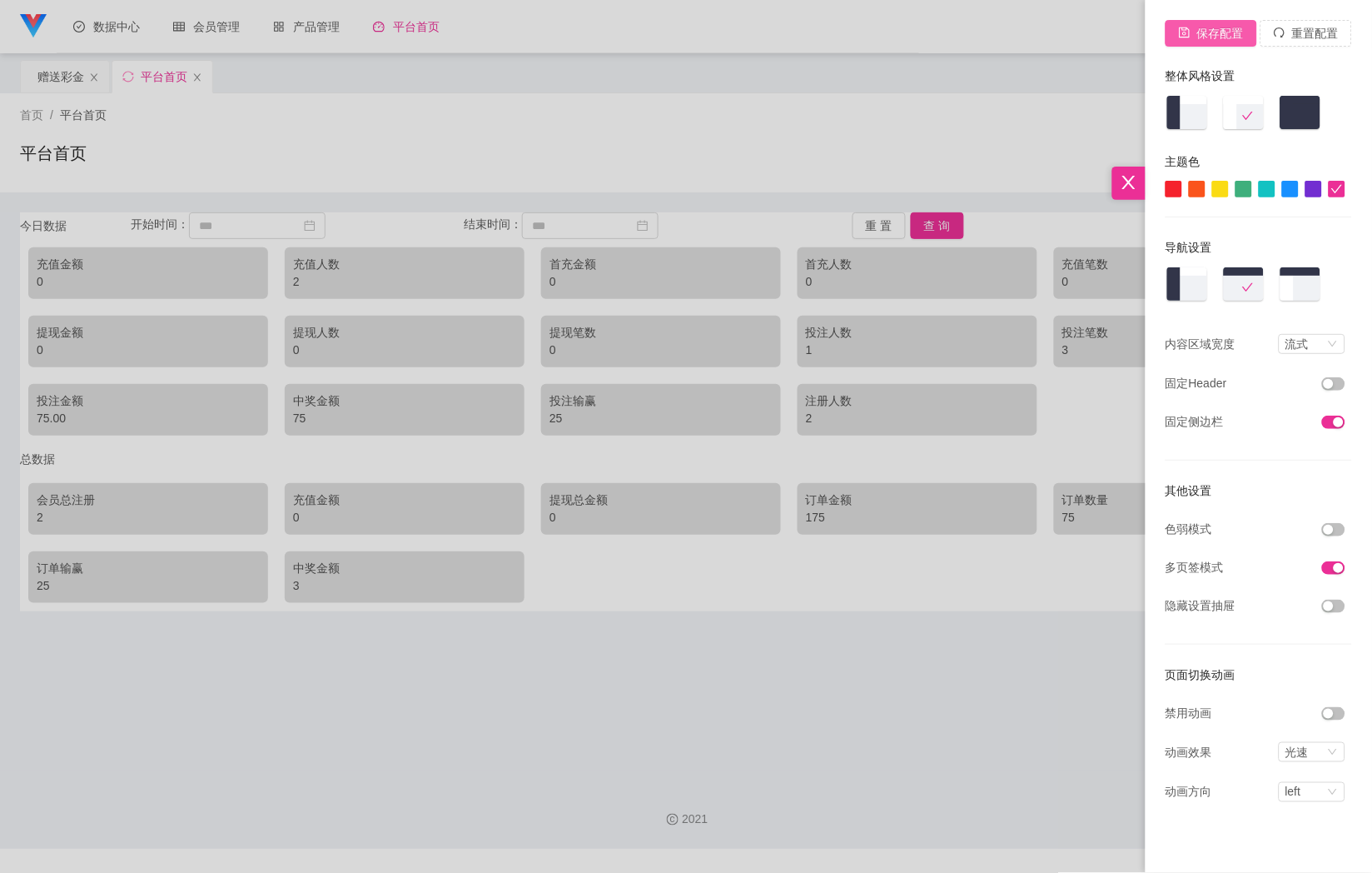
click at [1218, 42] on button "保存配置" at bounding box center [1211, 33] width 92 height 26
click at [975, 71] on div at bounding box center [686, 436] width 1372 height 873
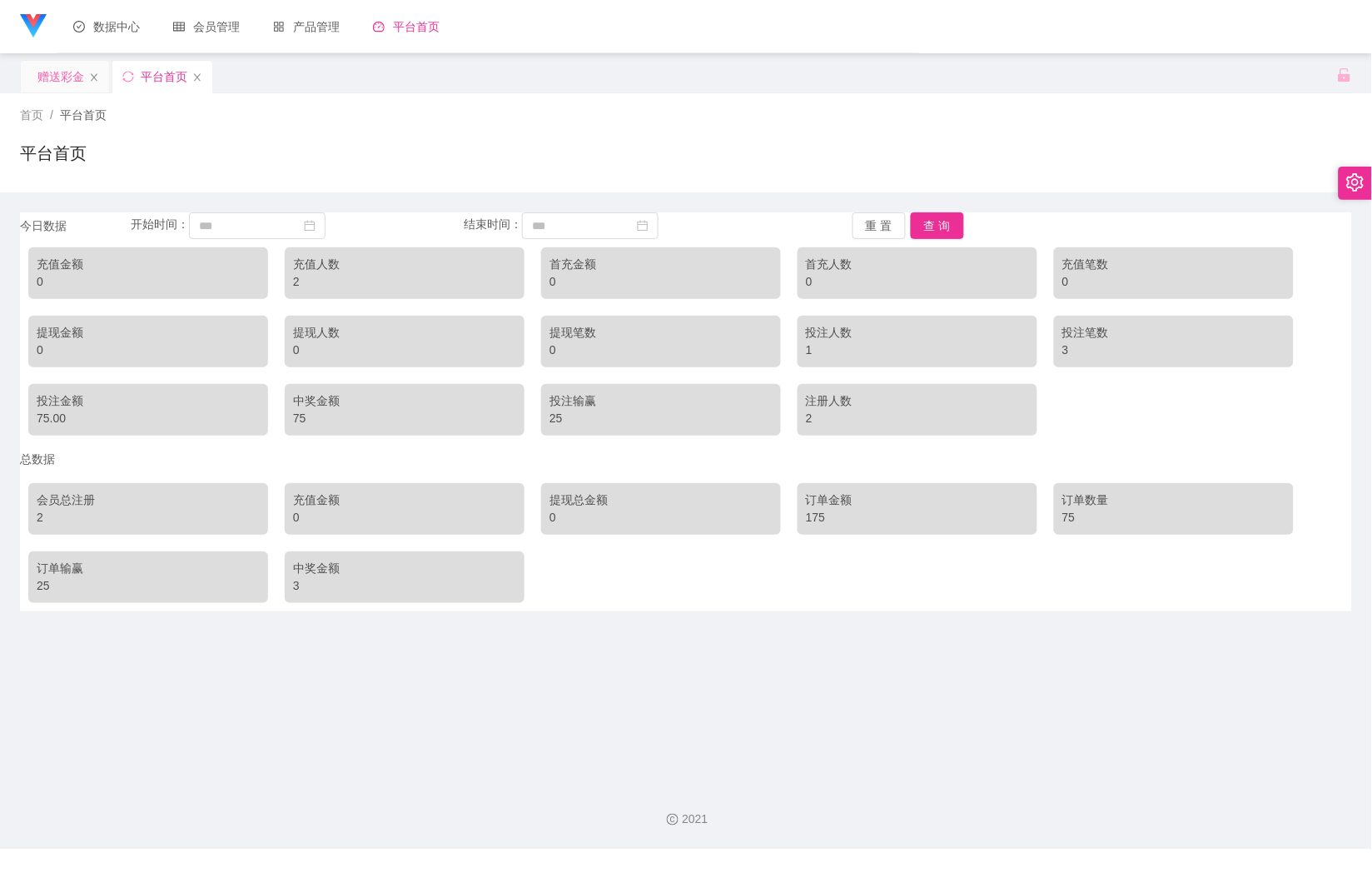
click at [73, 83] on div "赠送彩金" at bounding box center [60, 76] width 47 height 31
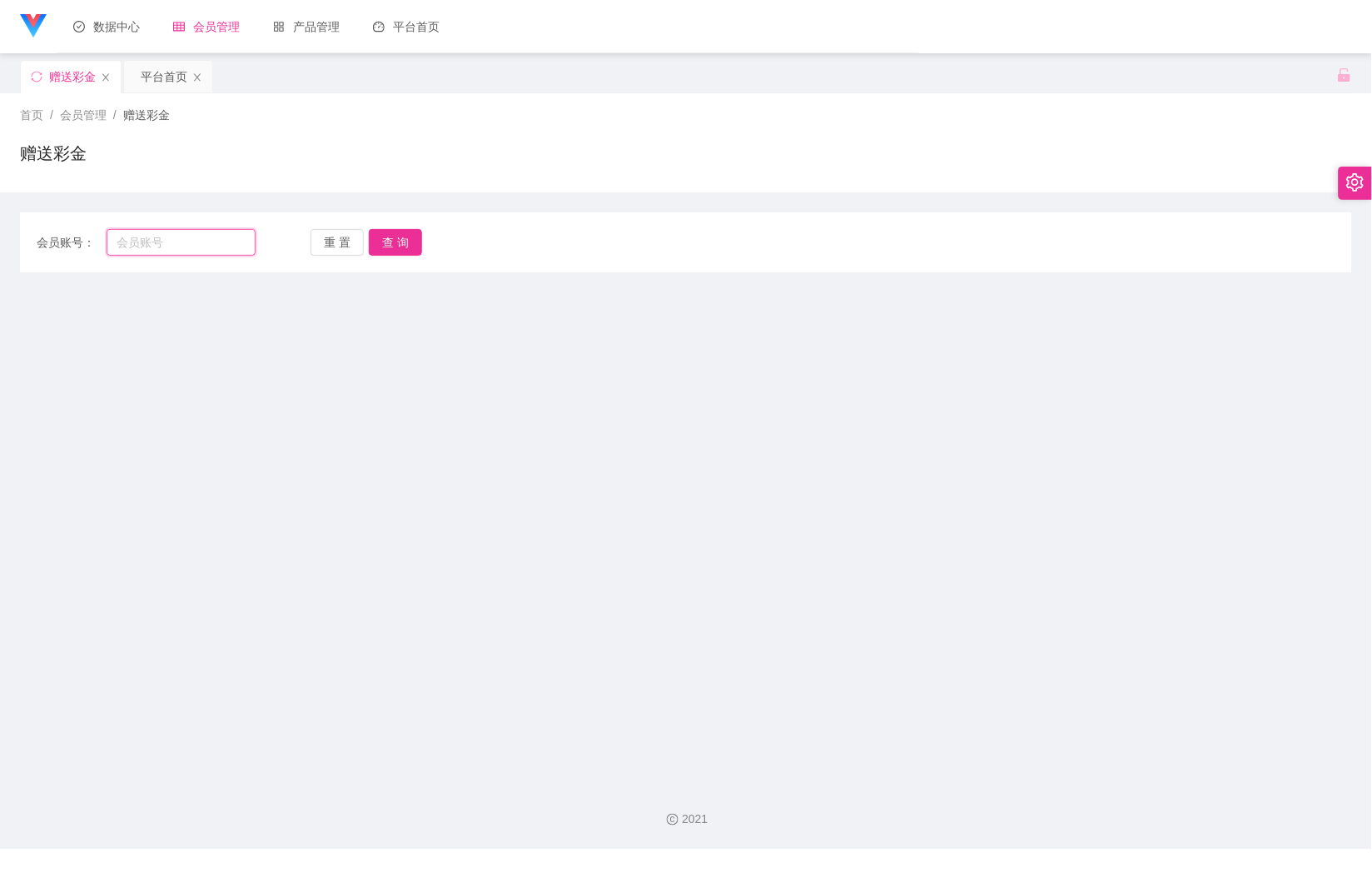
click at [155, 253] on input "text" at bounding box center [181, 242] width 149 height 26
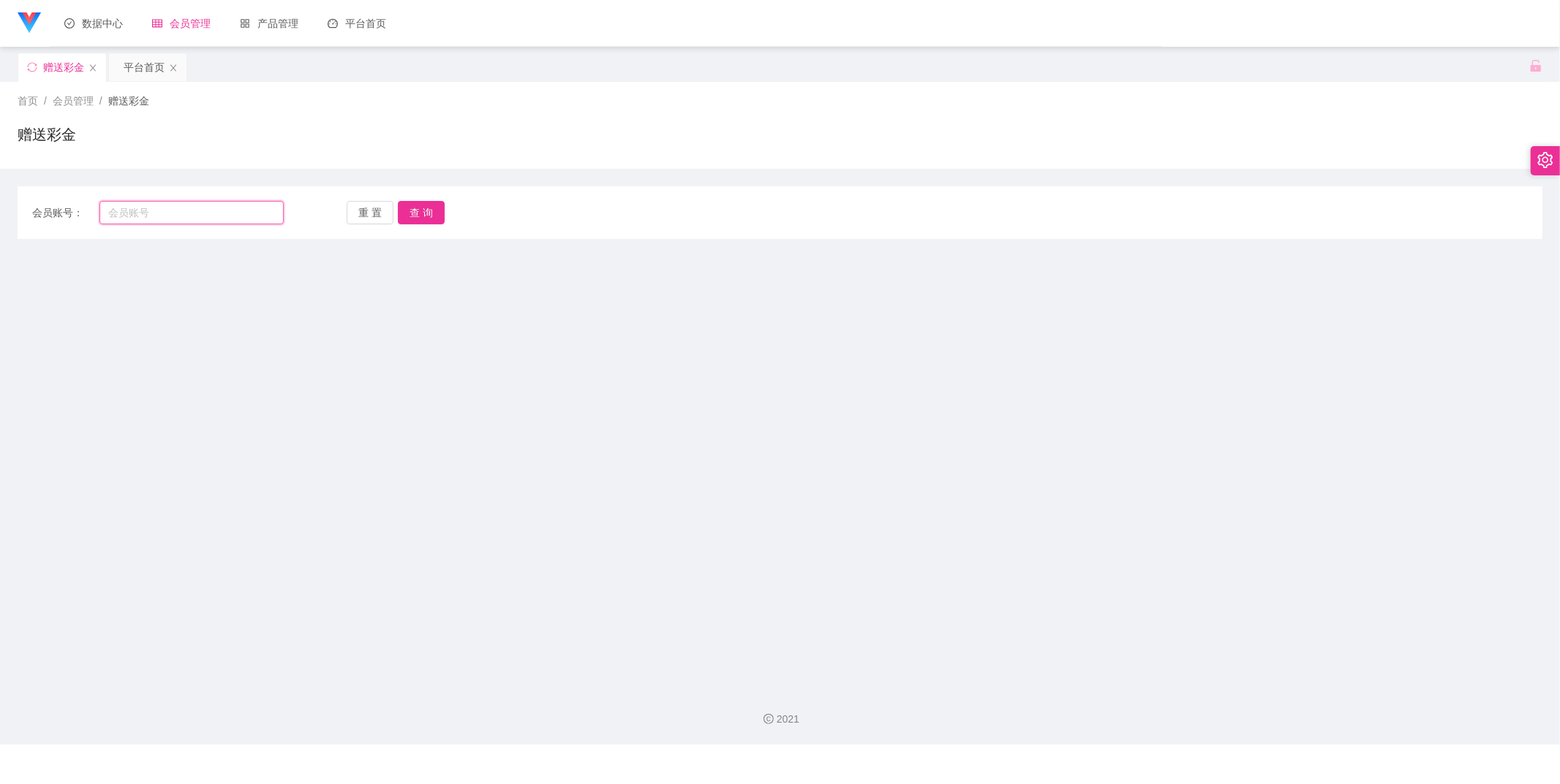
click at [213, 208] on input "text" at bounding box center [191, 212] width 184 height 23
click at [78, 30] on div "数据中心" at bounding box center [94, 23] width 88 height 47
click at [279, 7] on div "产品管理" at bounding box center [269, 23] width 88 height 47
click at [210, 22] on div "会员管理" at bounding box center [182, 23] width 88 height 47
click at [203, 150] on link "提现列表" at bounding box center [195, 138] width 94 height 29
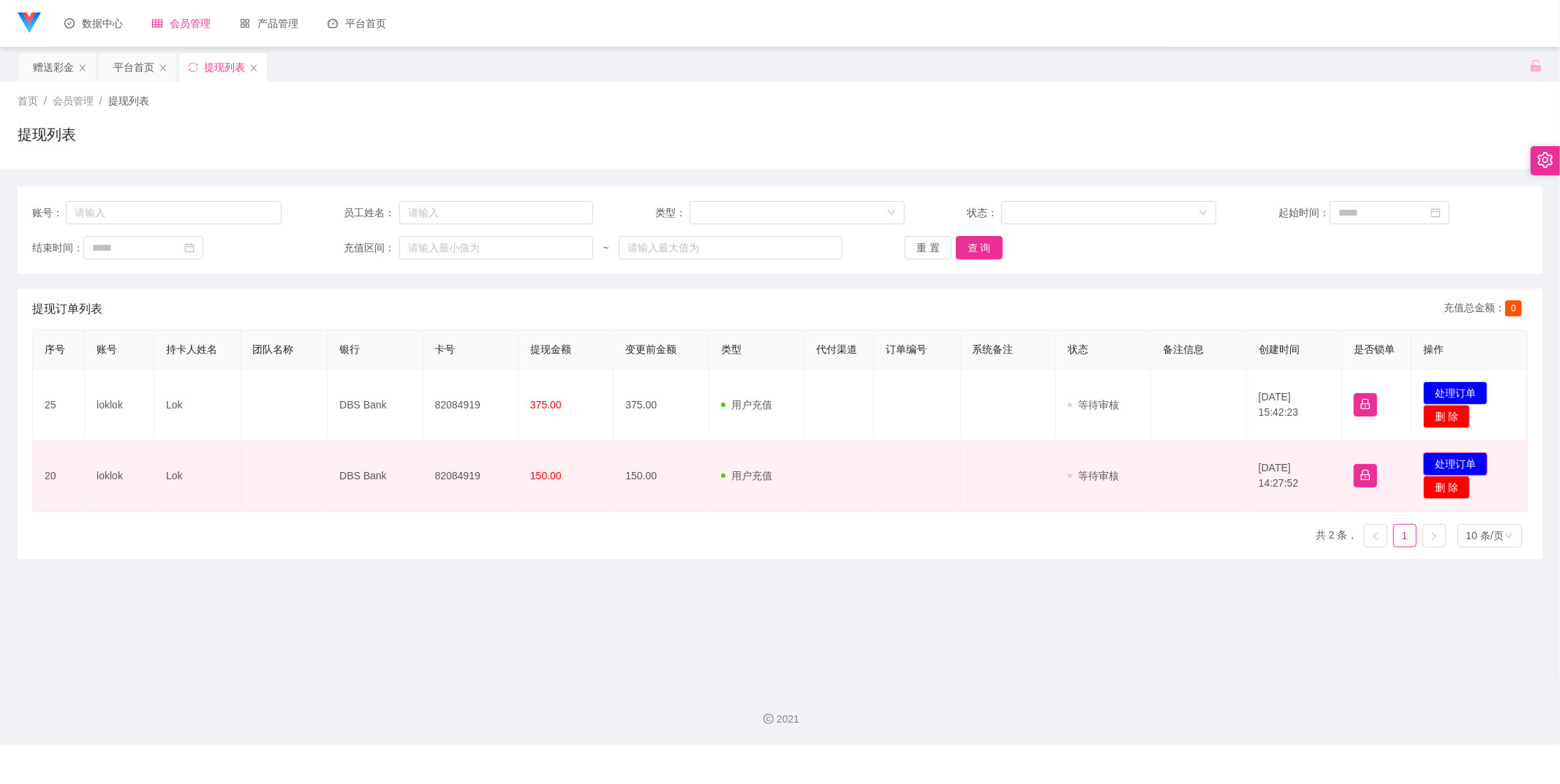
click at [1205, 463] on button "处理订单" at bounding box center [1455, 464] width 64 height 23
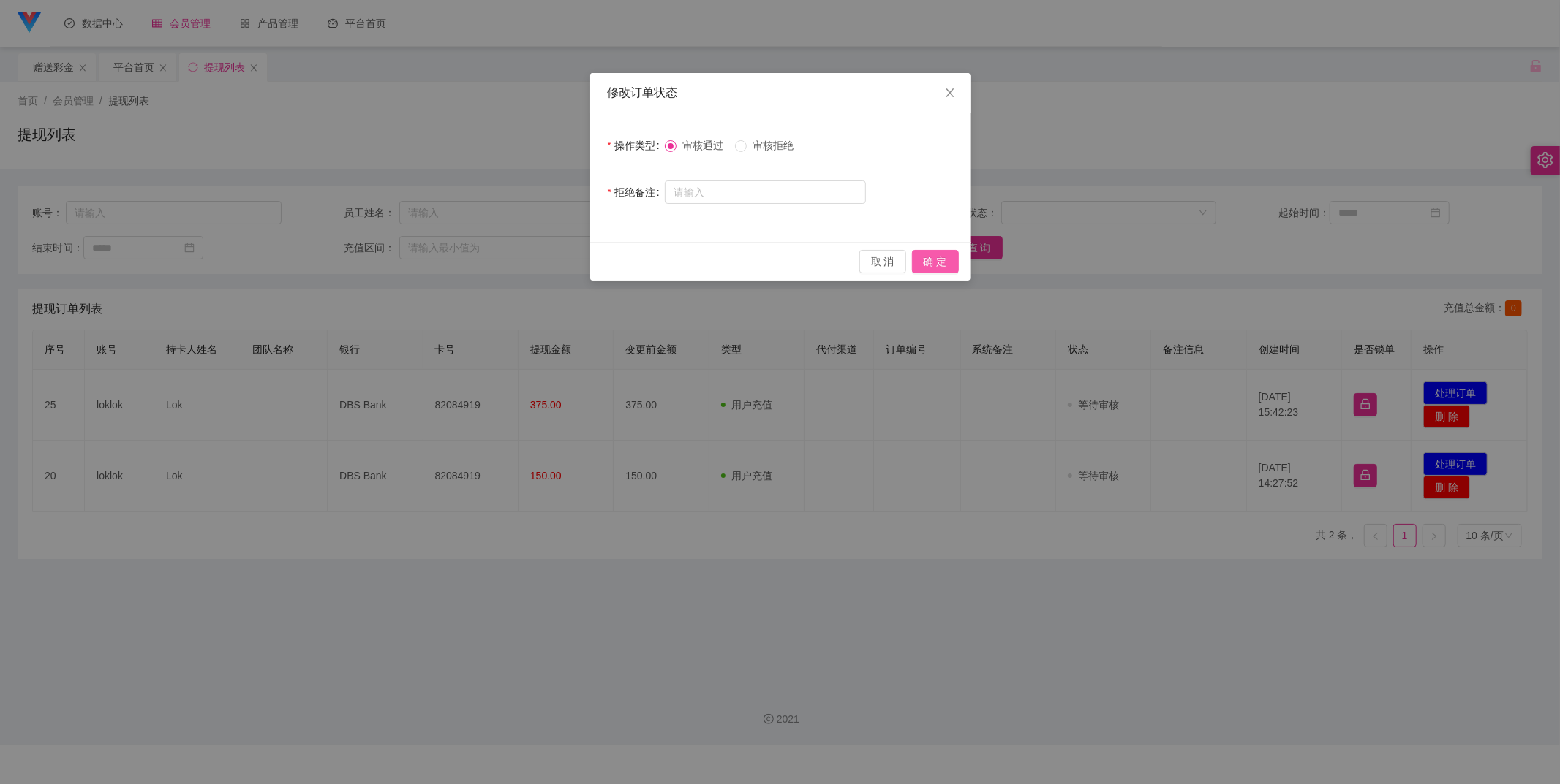
drag, startPoint x: 928, startPoint y: 259, endPoint x: 1345, endPoint y: 339, distance: 424.6
click at [933, 259] on button "确 定" at bounding box center [935, 261] width 47 height 23
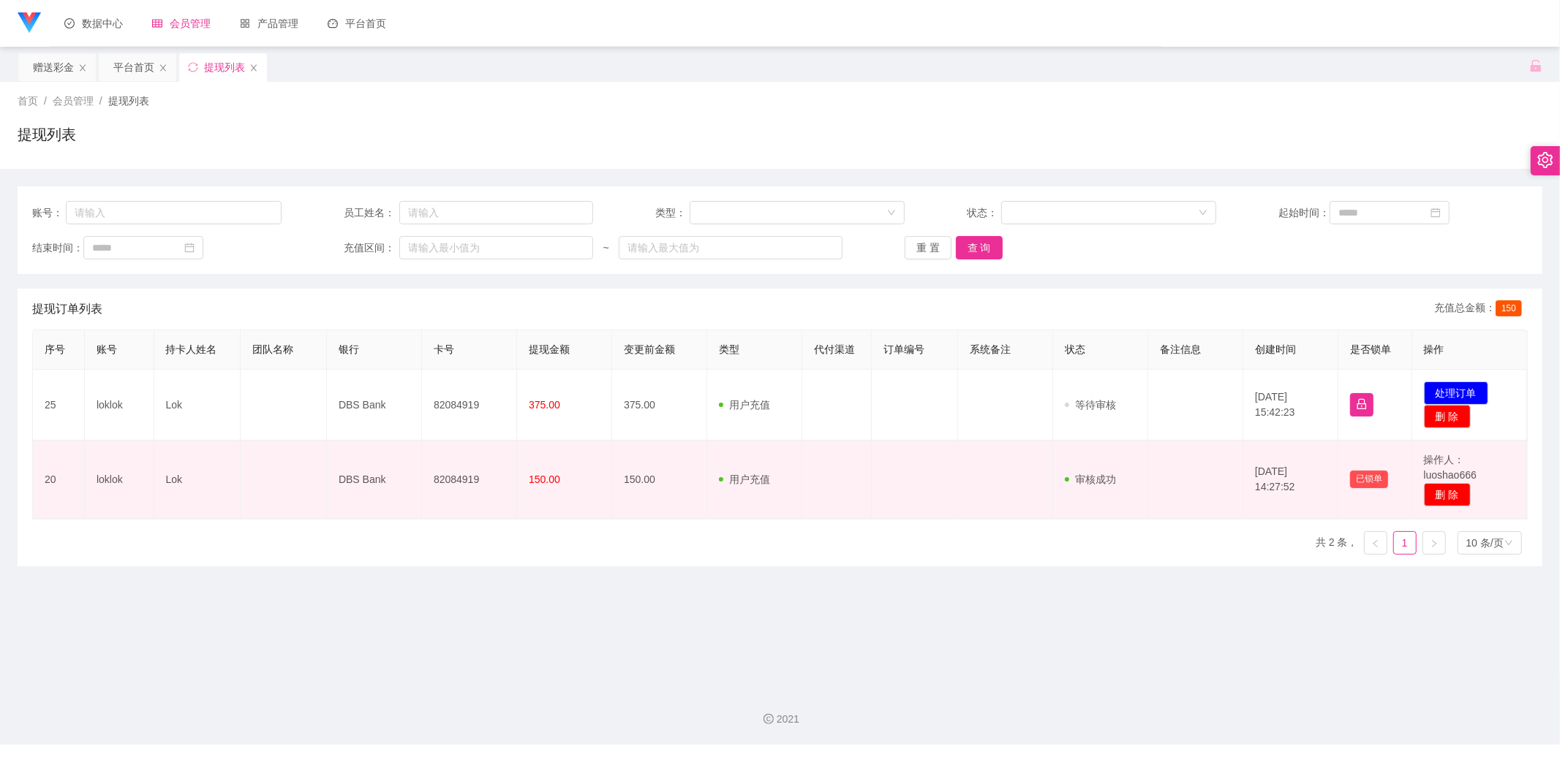
drag, startPoint x: 1000, startPoint y: 503, endPoint x: 988, endPoint y: 487, distance: 20.0
click at [1000, 503] on td at bounding box center [1006, 479] width 95 height 78
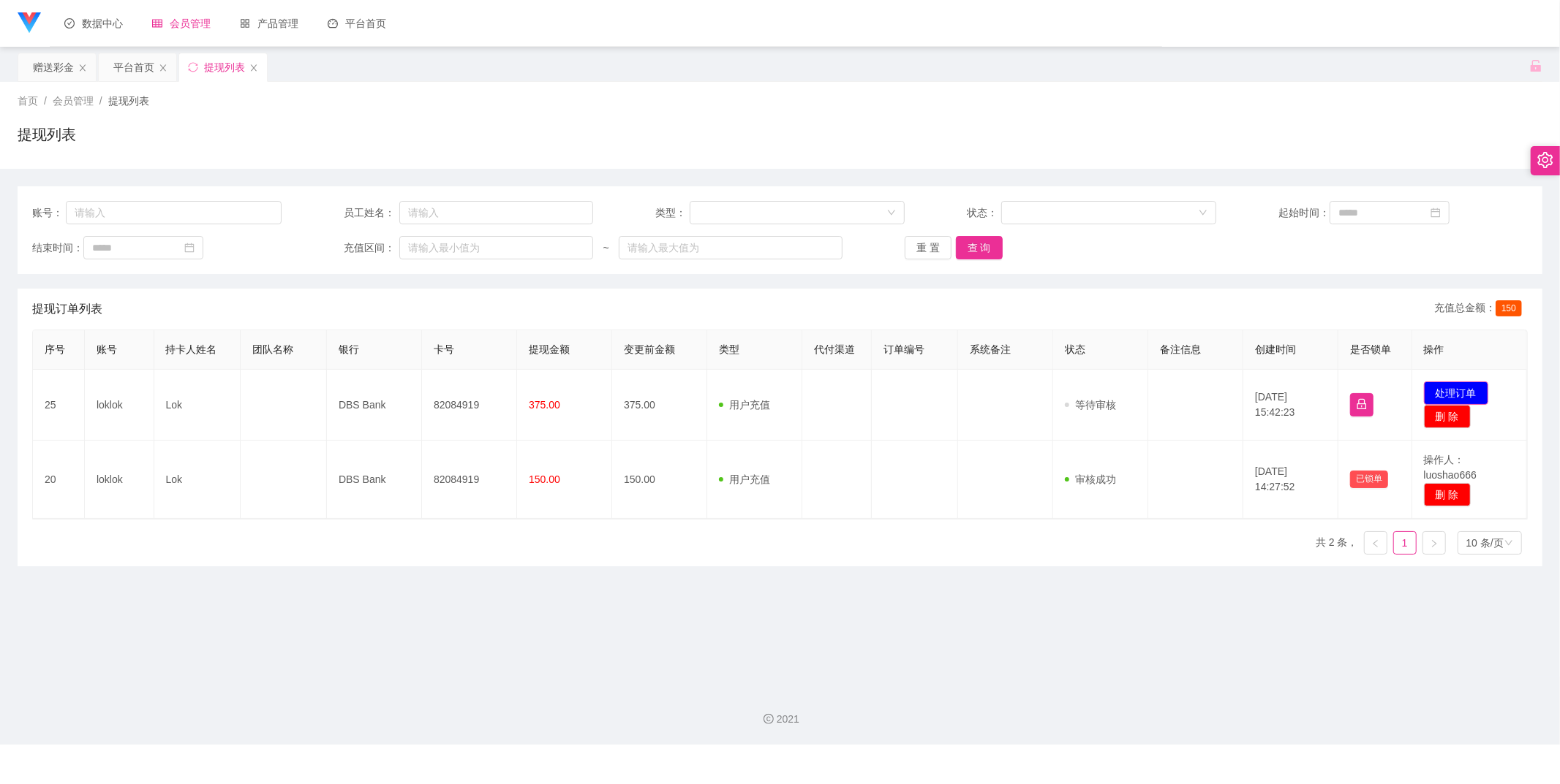
drag, startPoint x: 1468, startPoint y: 388, endPoint x: 1439, endPoint y: 388, distance: 29.0
click at [1205, 388] on button "处理订单" at bounding box center [1456, 392] width 64 height 23
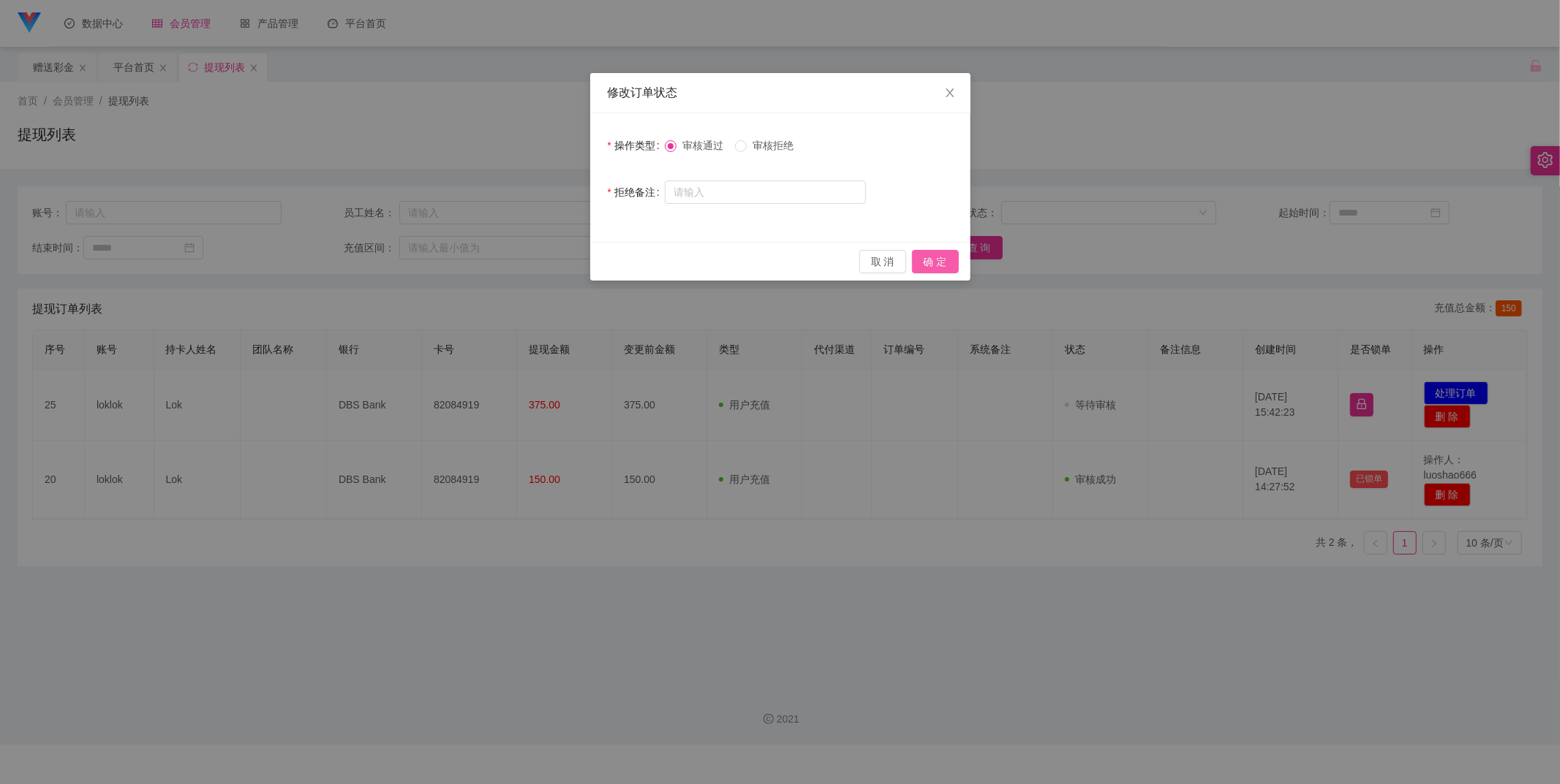
click at [949, 256] on button "确 定" at bounding box center [935, 261] width 47 height 23
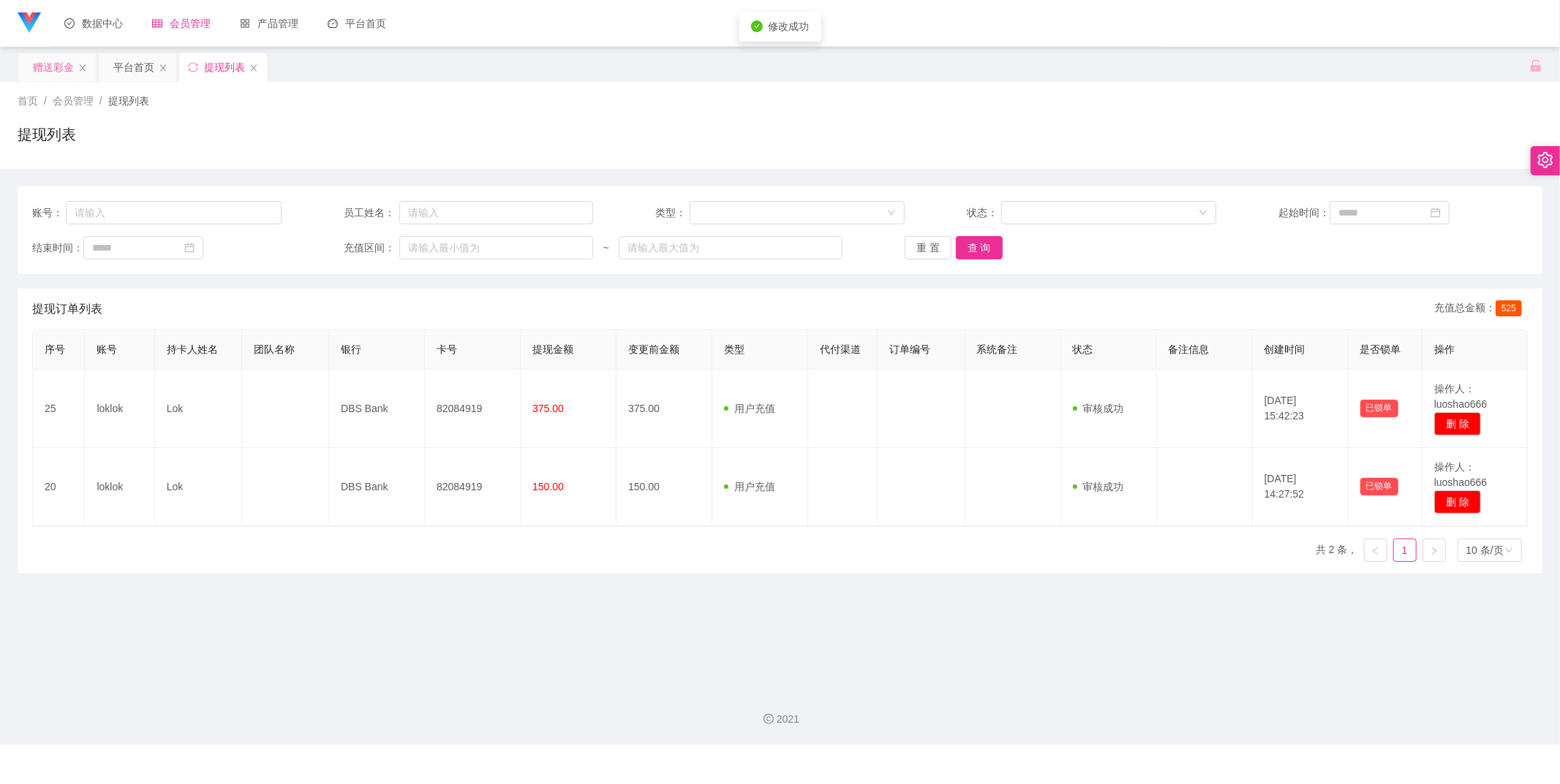
click at [27, 71] on div "赠送彩金" at bounding box center [57, 67] width 77 height 28
click at [203, 142] on link "提现列表" at bounding box center [195, 138] width 94 height 29
click at [969, 249] on button "查 询" at bounding box center [979, 247] width 47 height 23
click at [973, 259] on div "账号： 员工姓名： 类型： 状态： 起始时间： 结束时间： 充值区间： ~ 重 置 查 询" at bounding box center [780, 230] width 1525 height 88
click at [975, 253] on button "查 询" at bounding box center [979, 247] width 47 height 23
